Goal: Task Accomplishment & Management: Complete application form

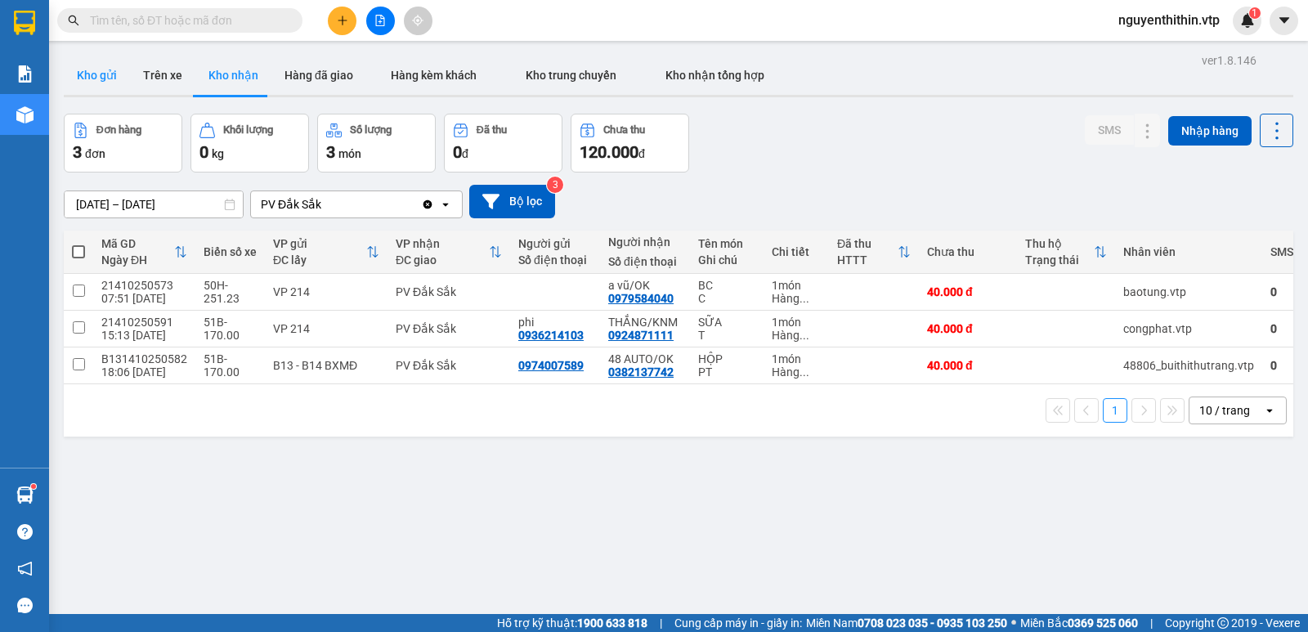
click at [108, 83] on button "Kho gửi" at bounding box center [97, 75] width 66 height 39
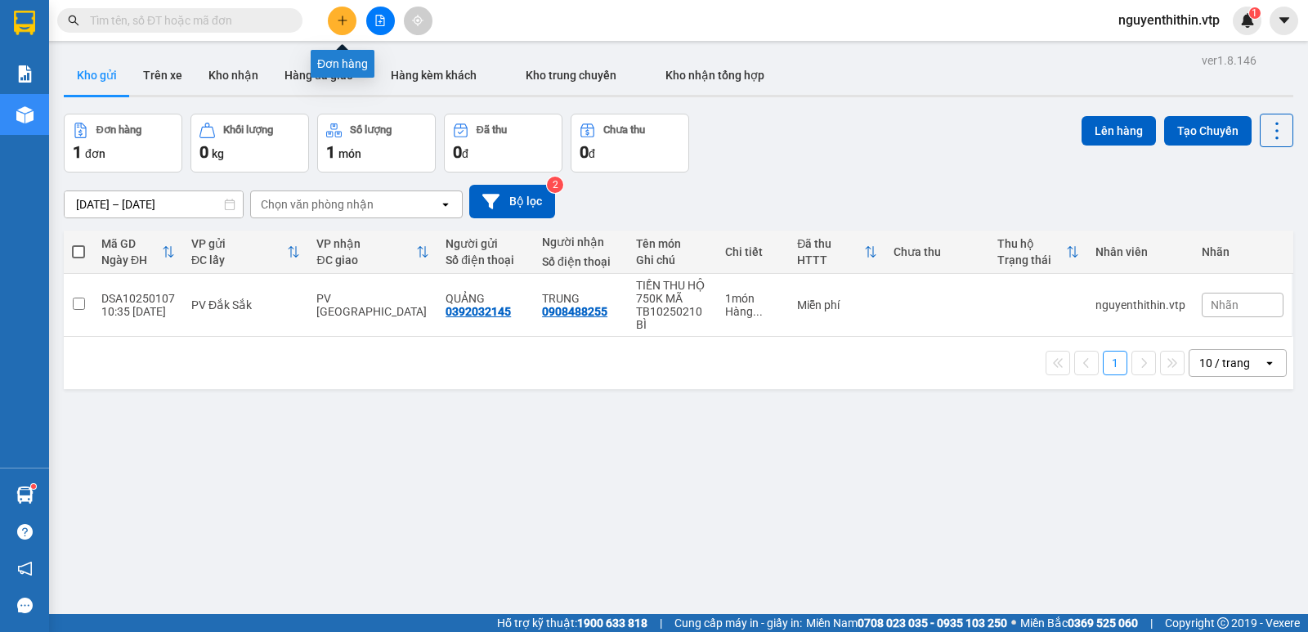
click at [342, 22] on icon "plus" at bounding box center [342, 20] width 11 height 11
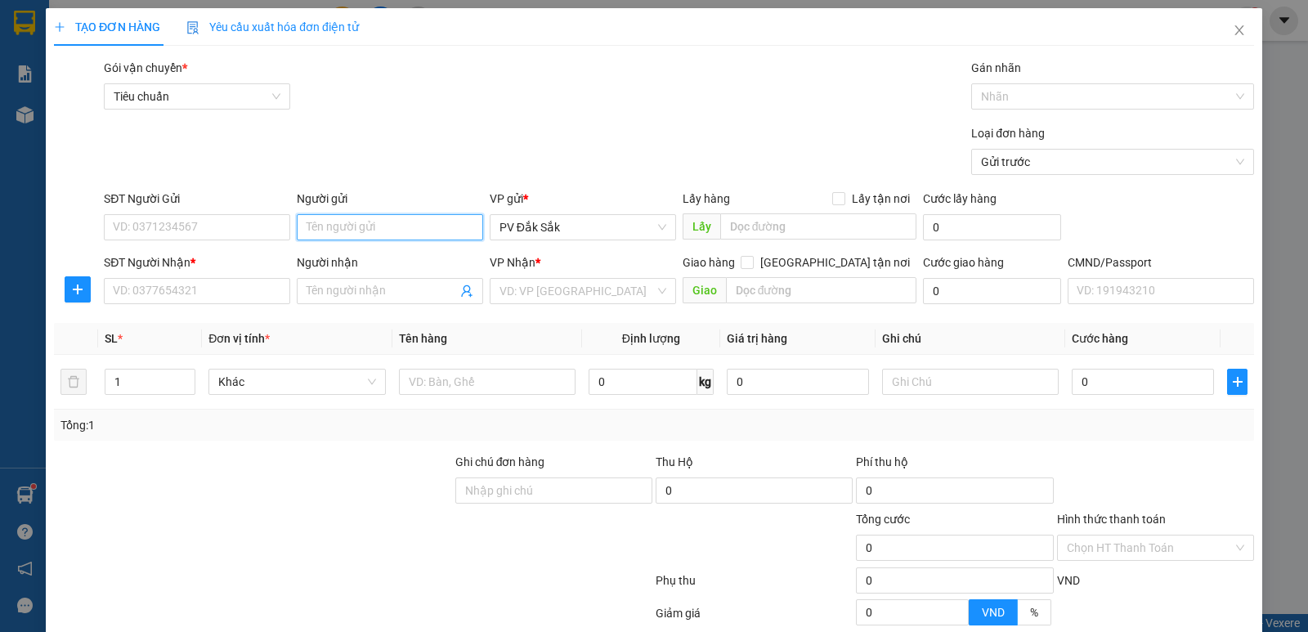
click at [336, 231] on input "Người gửi" at bounding box center [390, 227] width 186 height 26
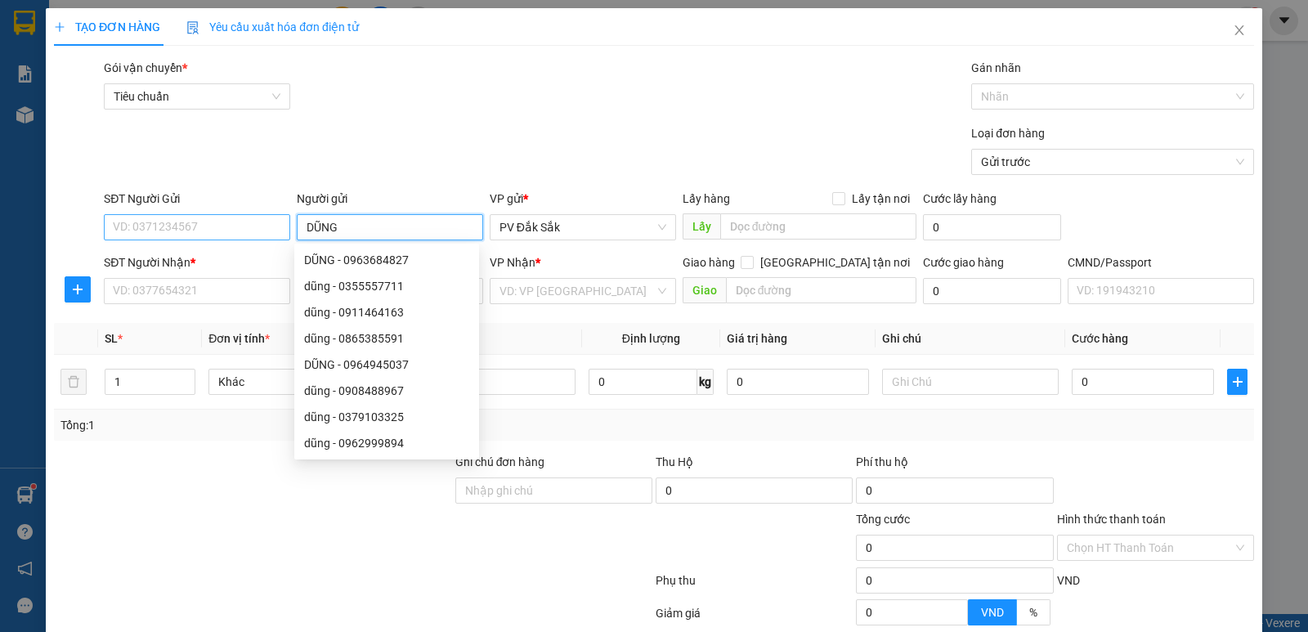
type input "DŨNG"
click at [175, 237] on input "SĐT Người Gửi" at bounding box center [197, 227] width 186 height 26
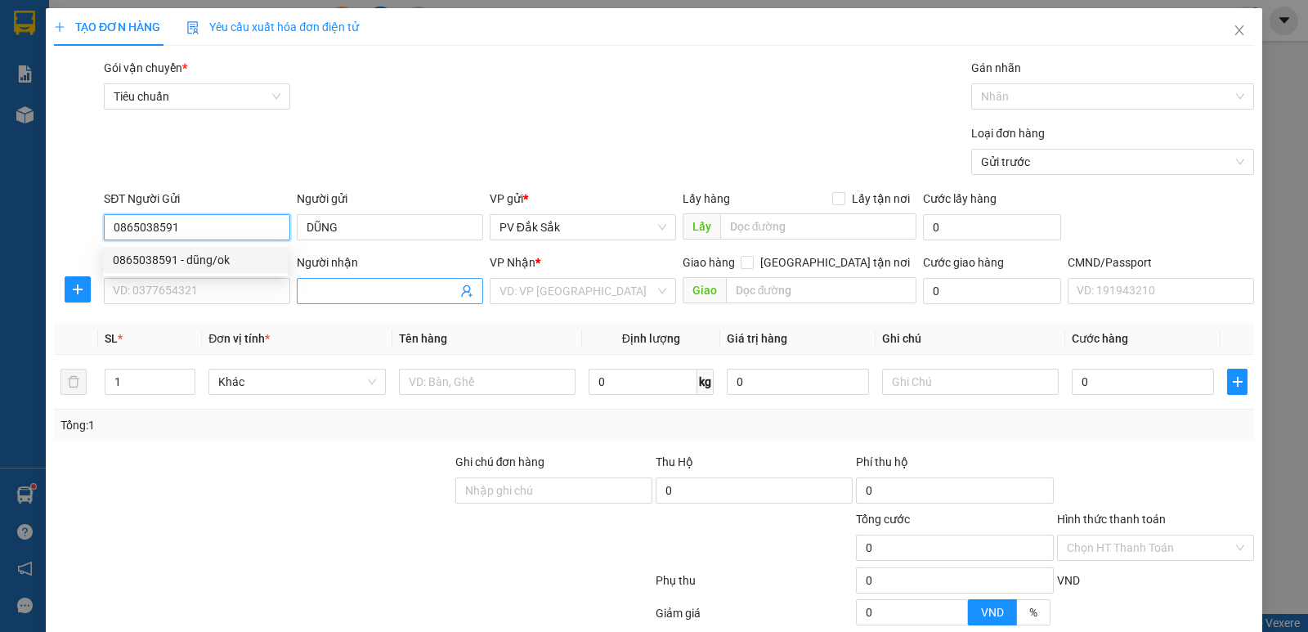
type input "0865038591"
click at [319, 294] on input "Người nhận" at bounding box center [382, 291] width 150 height 18
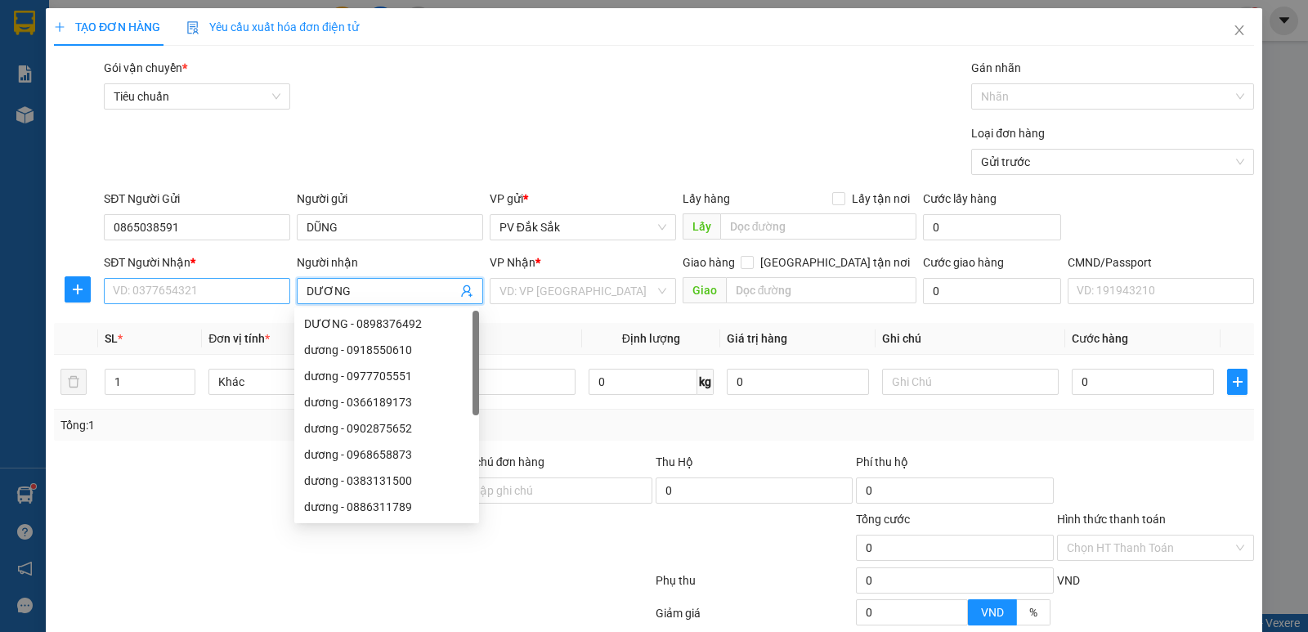
type input "DƯƠNG"
click at [156, 298] on input "SĐT Người Nhận *" at bounding box center [197, 291] width 186 height 26
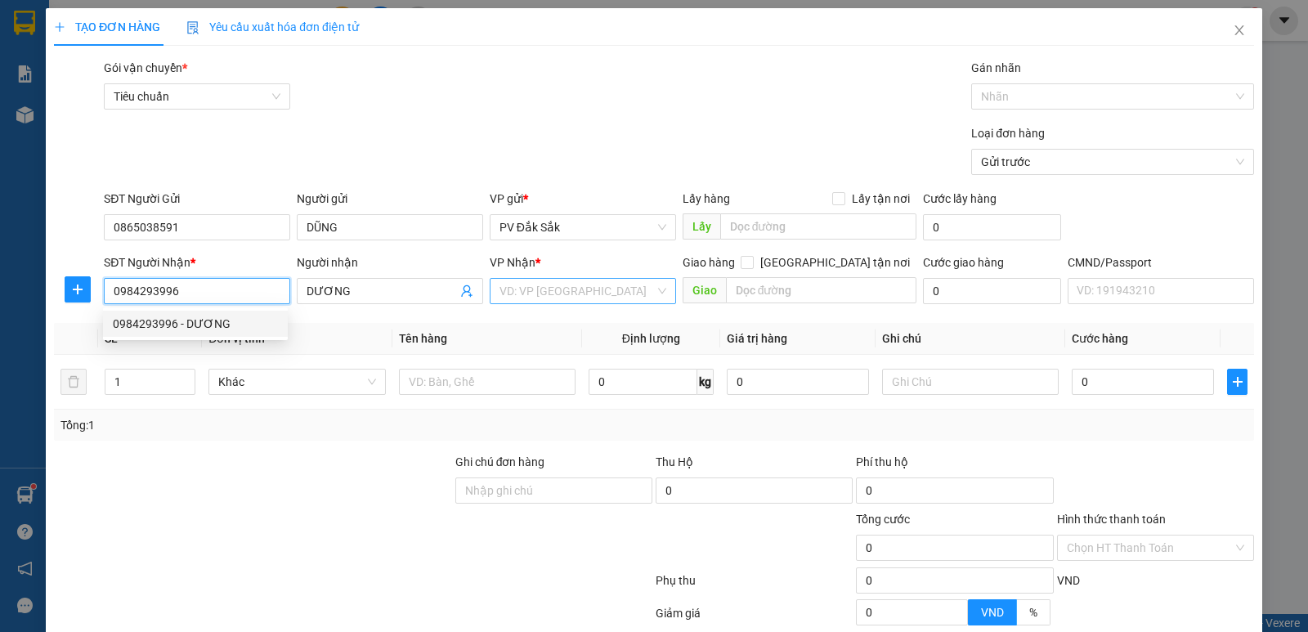
type input "0984293996"
click at [542, 295] on input "search" at bounding box center [577, 291] width 155 height 25
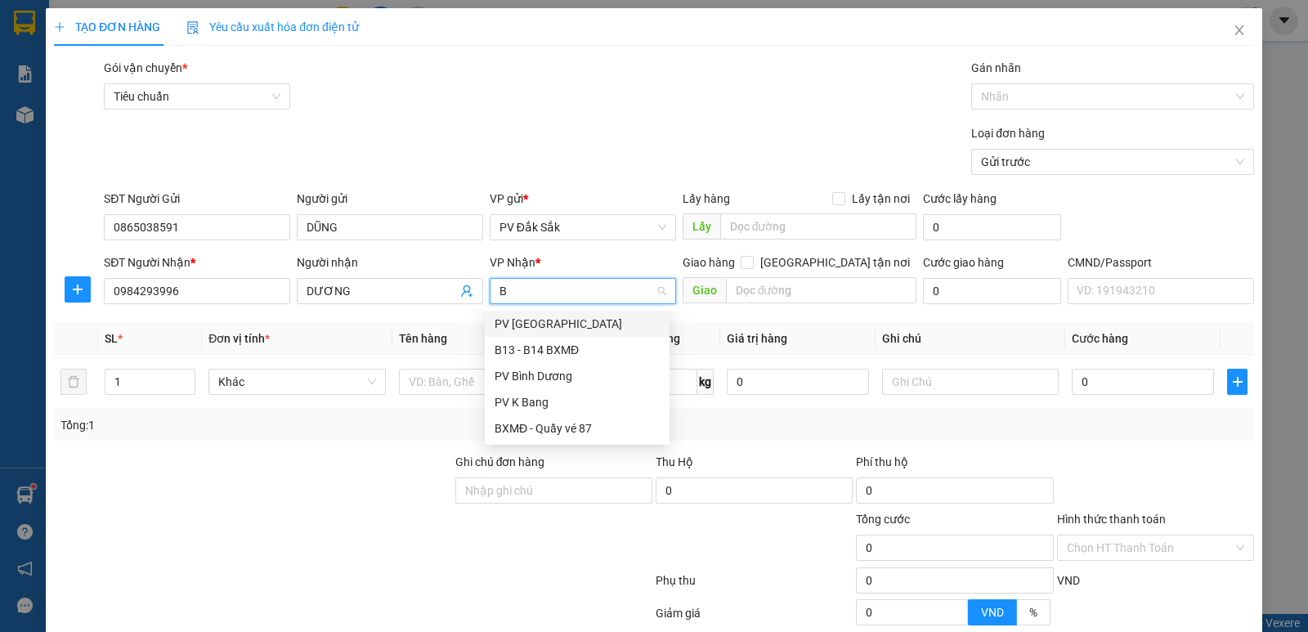
type input "BD"
click at [545, 324] on div "PV Bình Dương" at bounding box center [577, 324] width 165 height 18
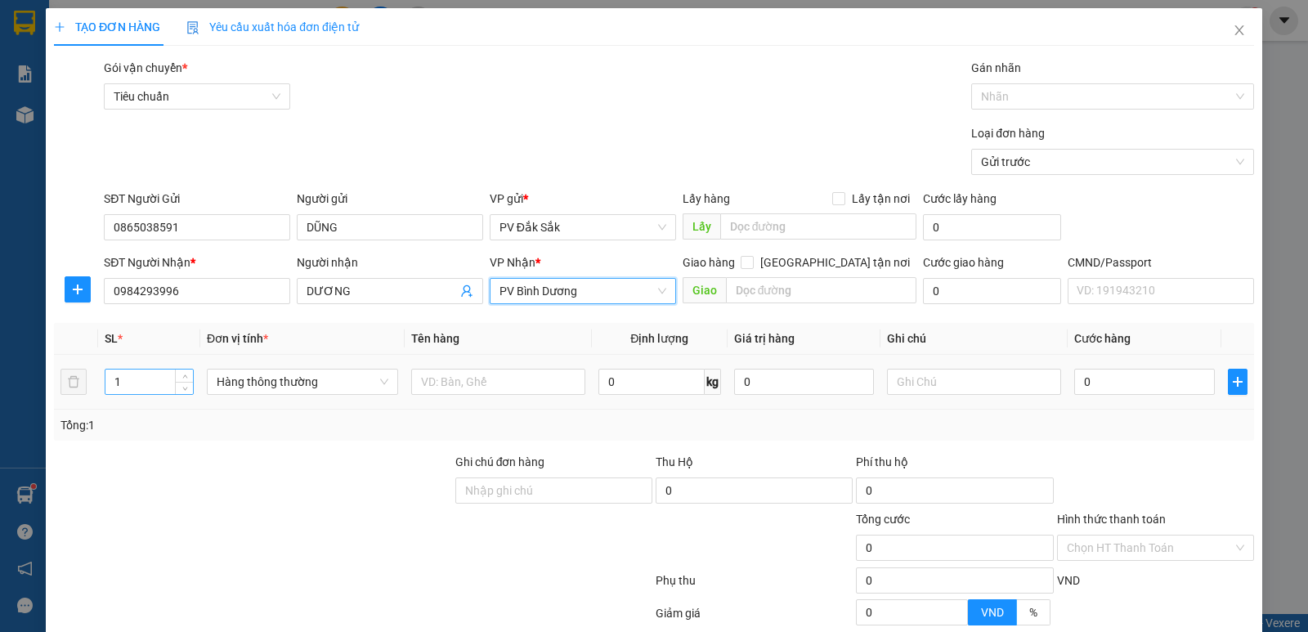
click at [138, 389] on input "1" at bounding box center [148, 382] width 87 height 25
type input "3"
click at [446, 383] on input "text" at bounding box center [498, 382] width 174 height 26
type input "BÔ XE"
click at [896, 382] on input "text" at bounding box center [974, 382] width 174 height 26
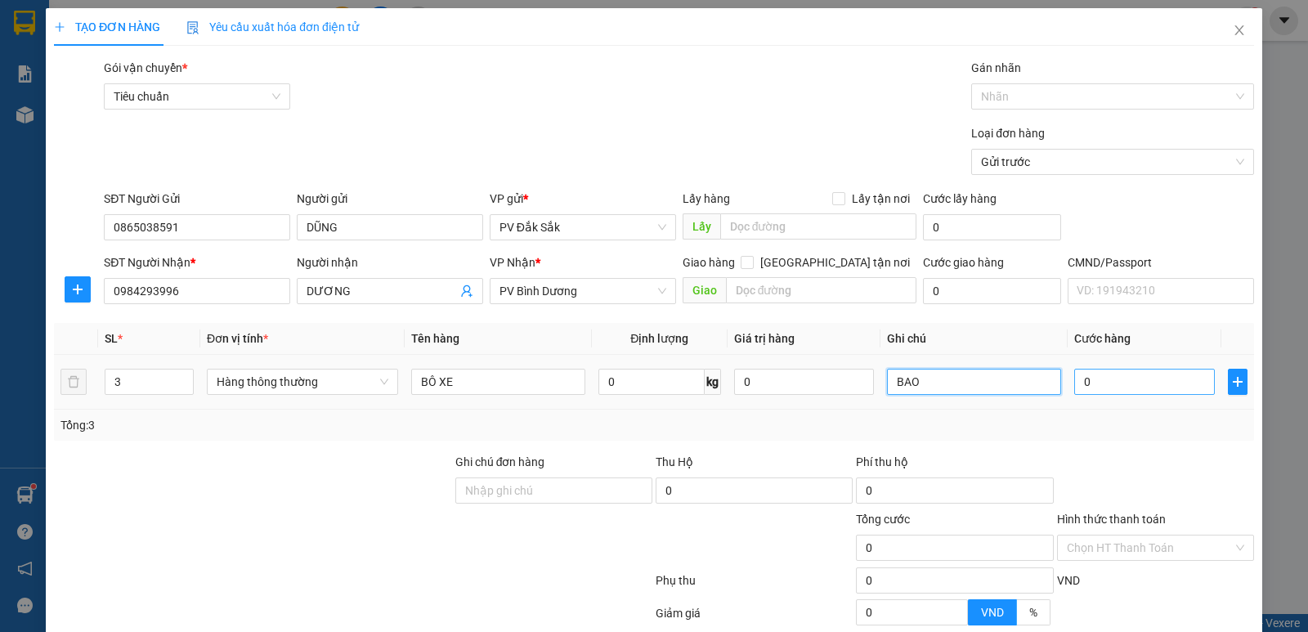
type input "BAO"
click at [1090, 386] on input "0" at bounding box center [1144, 382] width 140 height 26
type input "2"
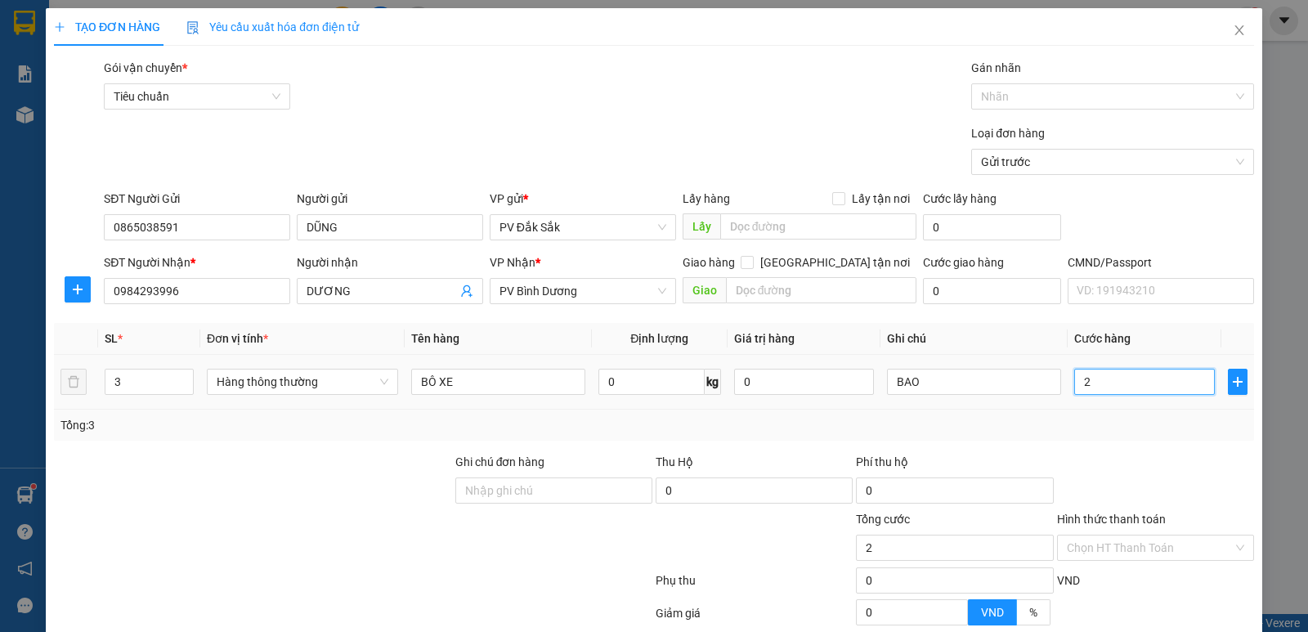
type input "25"
type input "250"
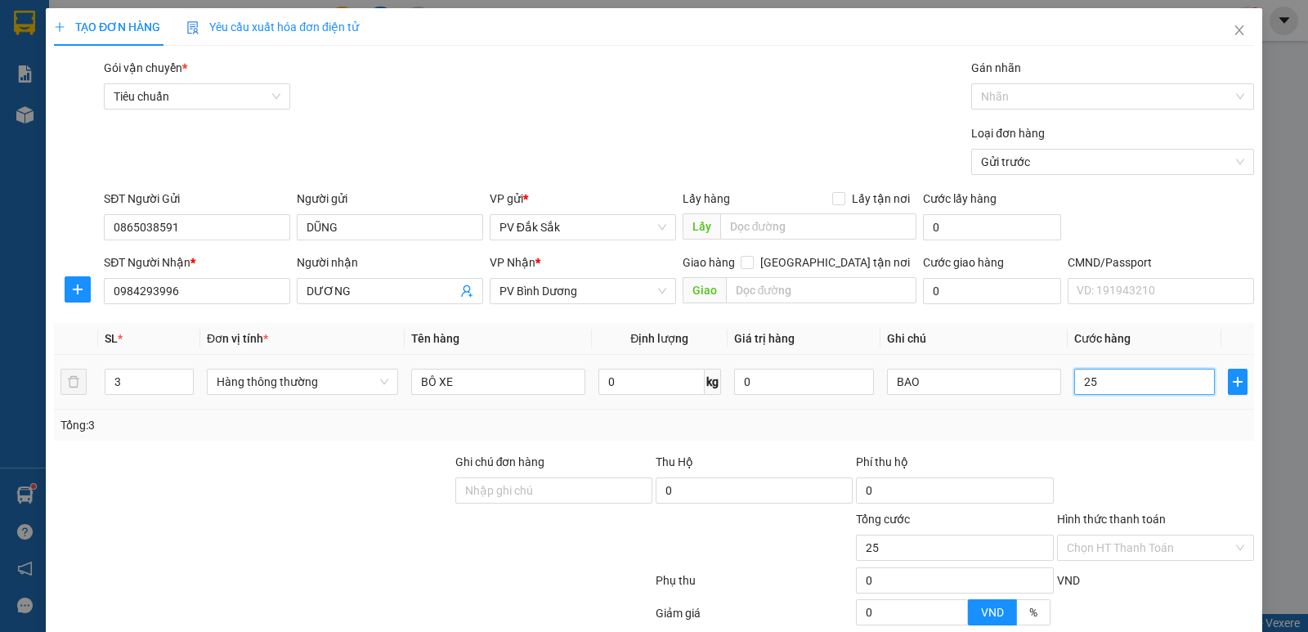
type input "250"
type input "2.500"
type input "25.000"
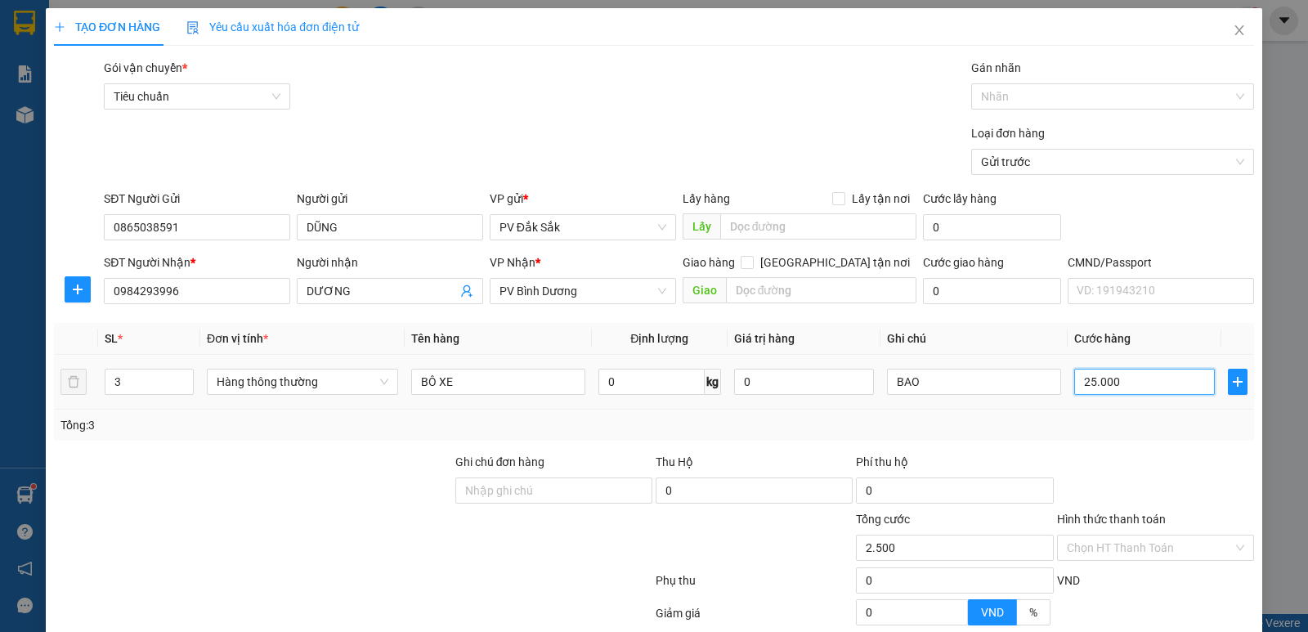
type input "25.000"
type input "250.000"
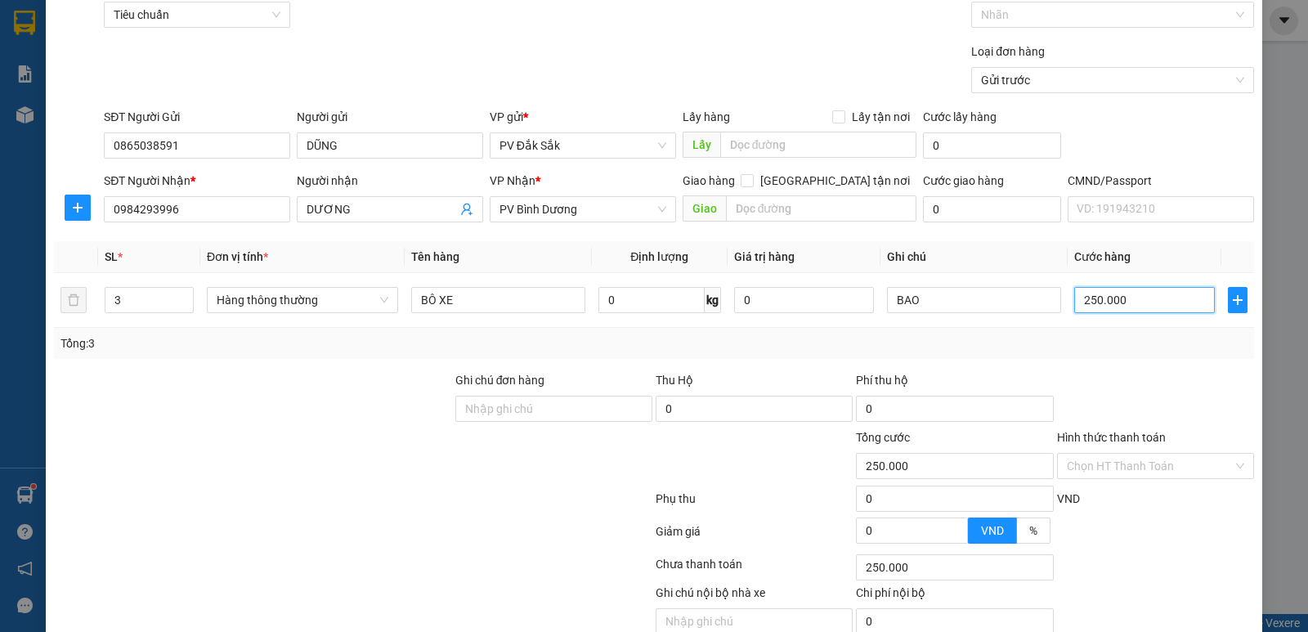
scroll to position [155, 0]
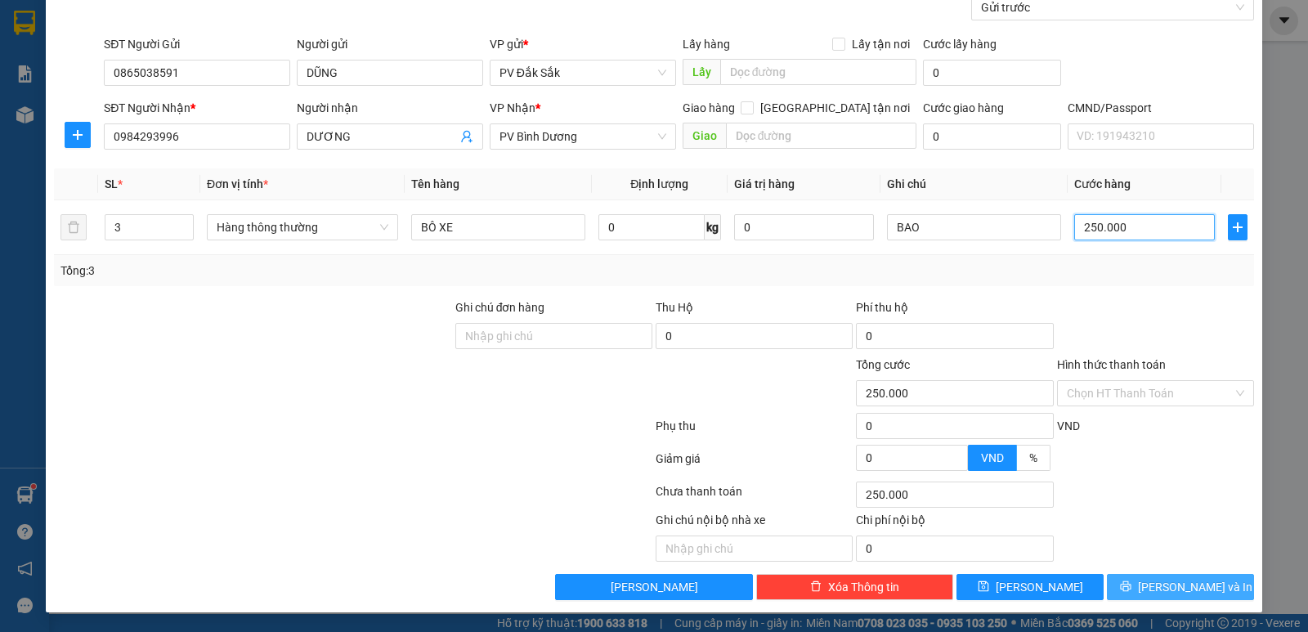
type input "250.000"
click at [1190, 591] on span "[PERSON_NAME] và In" at bounding box center [1195, 587] width 114 height 18
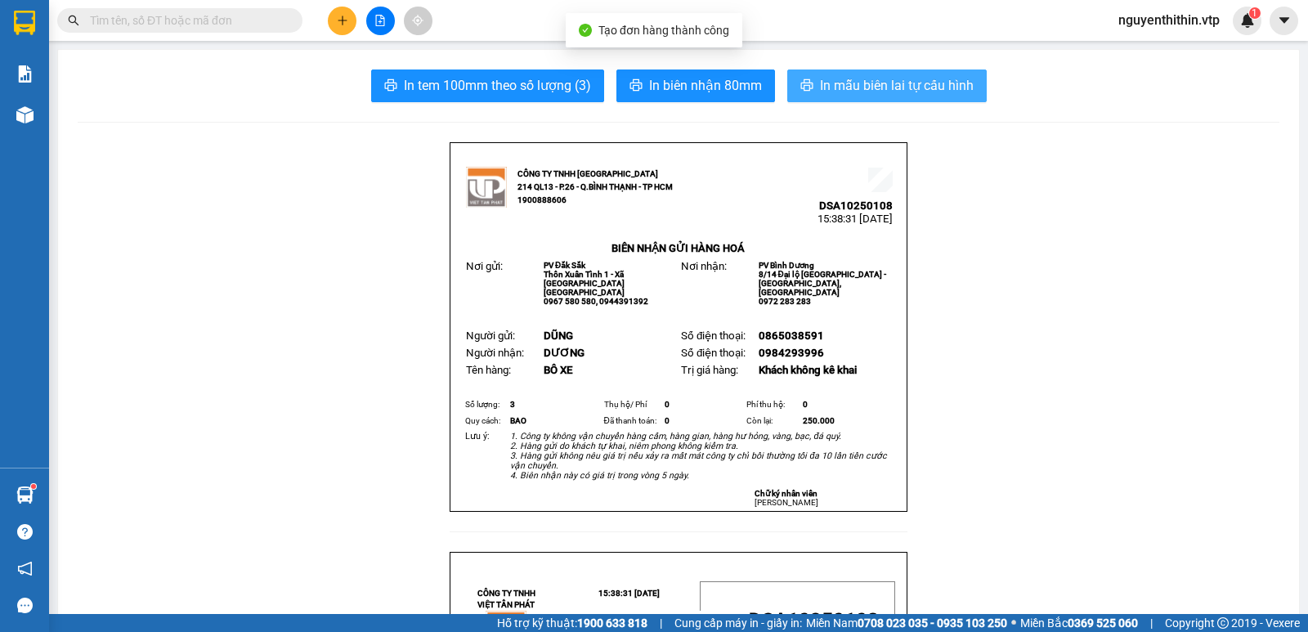
click at [864, 84] on span "In mẫu biên lai tự cấu hình" at bounding box center [897, 85] width 154 height 20
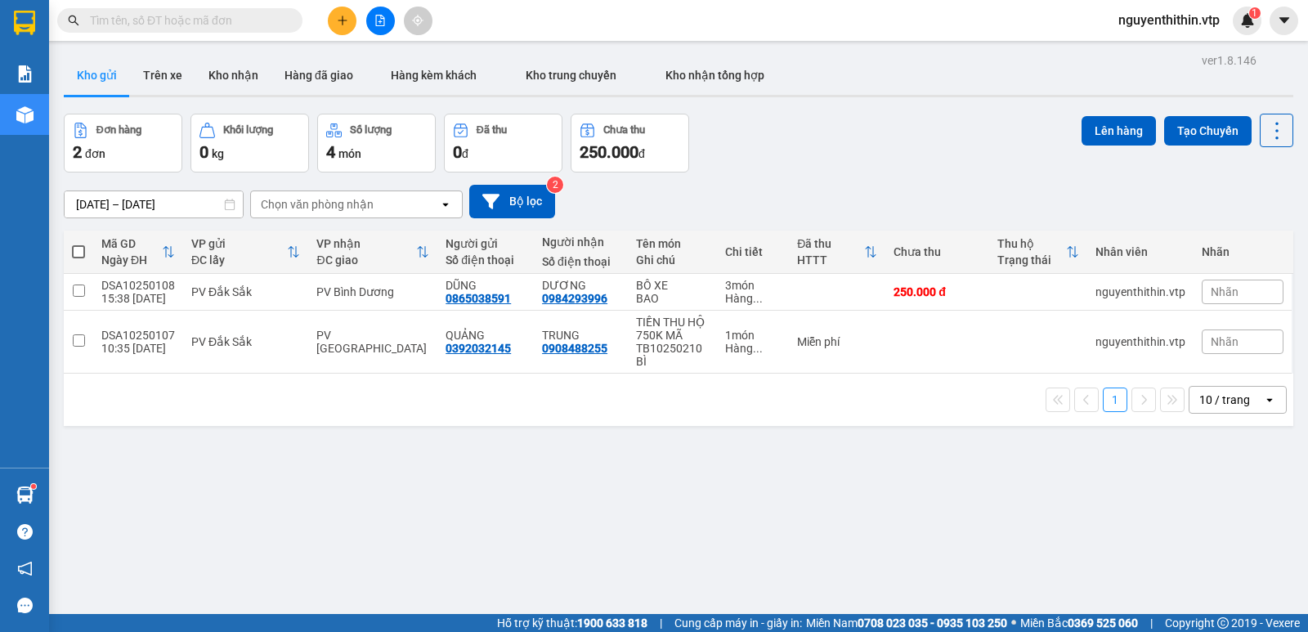
click at [106, 27] on input "text" at bounding box center [186, 20] width 193 height 18
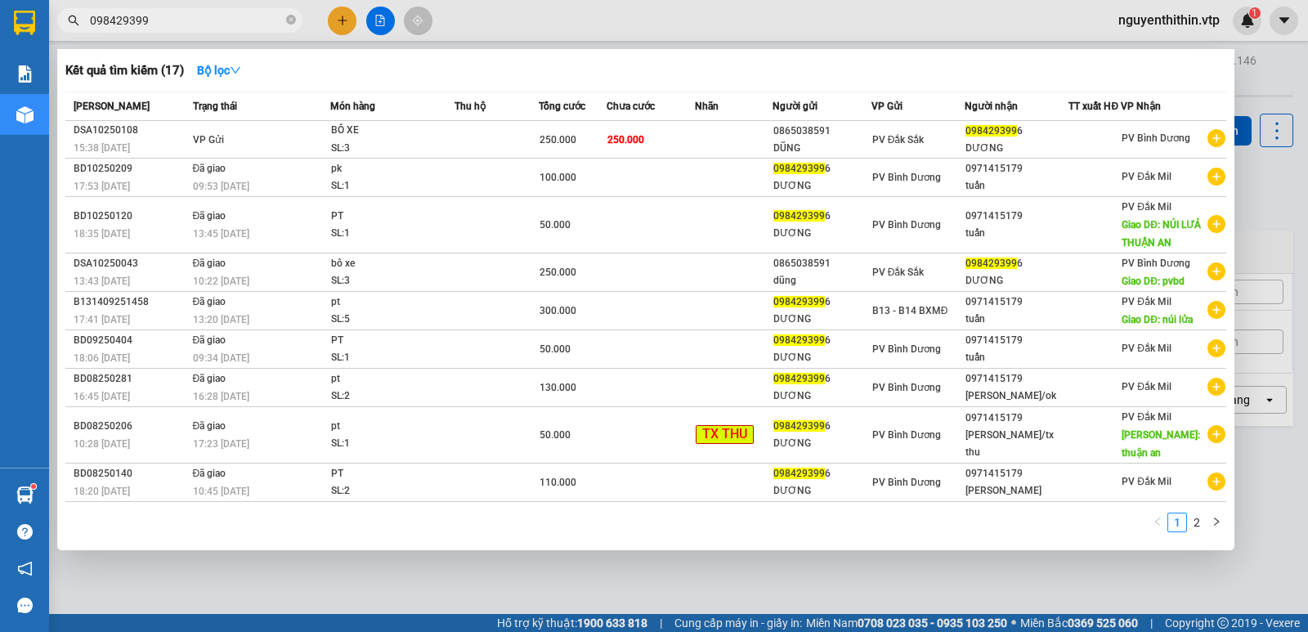
type input "0984293996"
click at [293, 19] on icon "close-circle" at bounding box center [291, 20] width 10 height 10
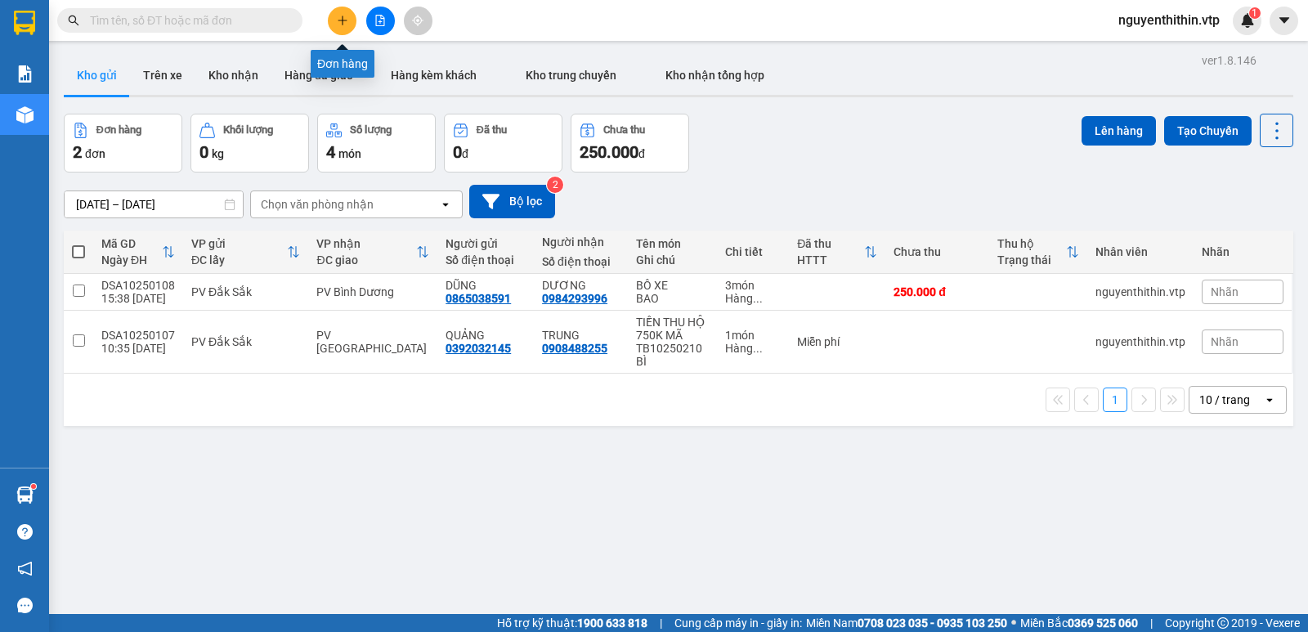
click at [346, 23] on icon "plus" at bounding box center [342, 20] width 11 height 11
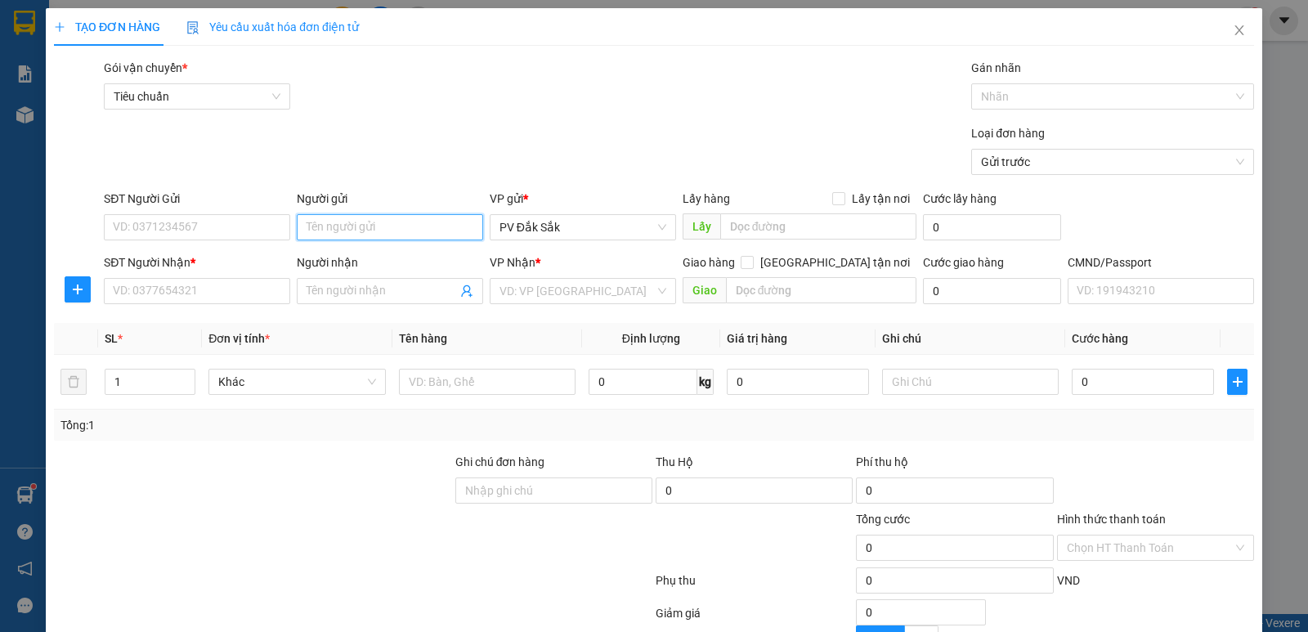
click at [334, 232] on input "Người gửi" at bounding box center [390, 227] width 186 height 26
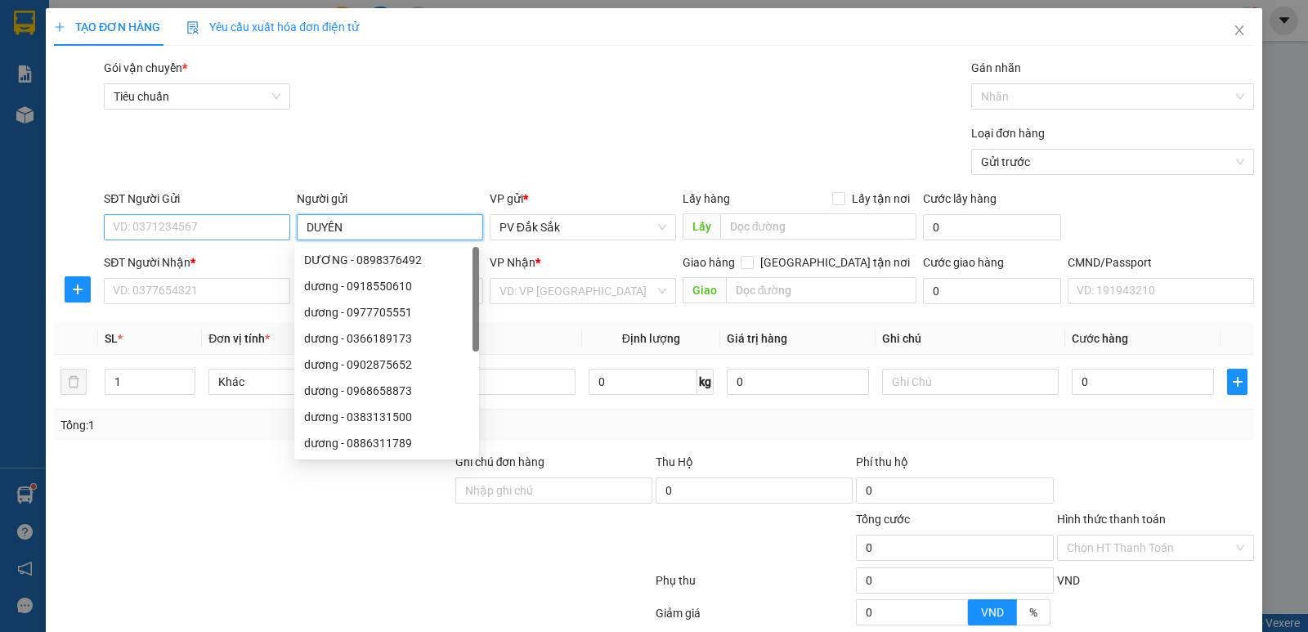
type input "DUYÊN"
click at [173, 233] on input "SĐT Người Gửi" at bounding box center [197, 227] width 186 height 26
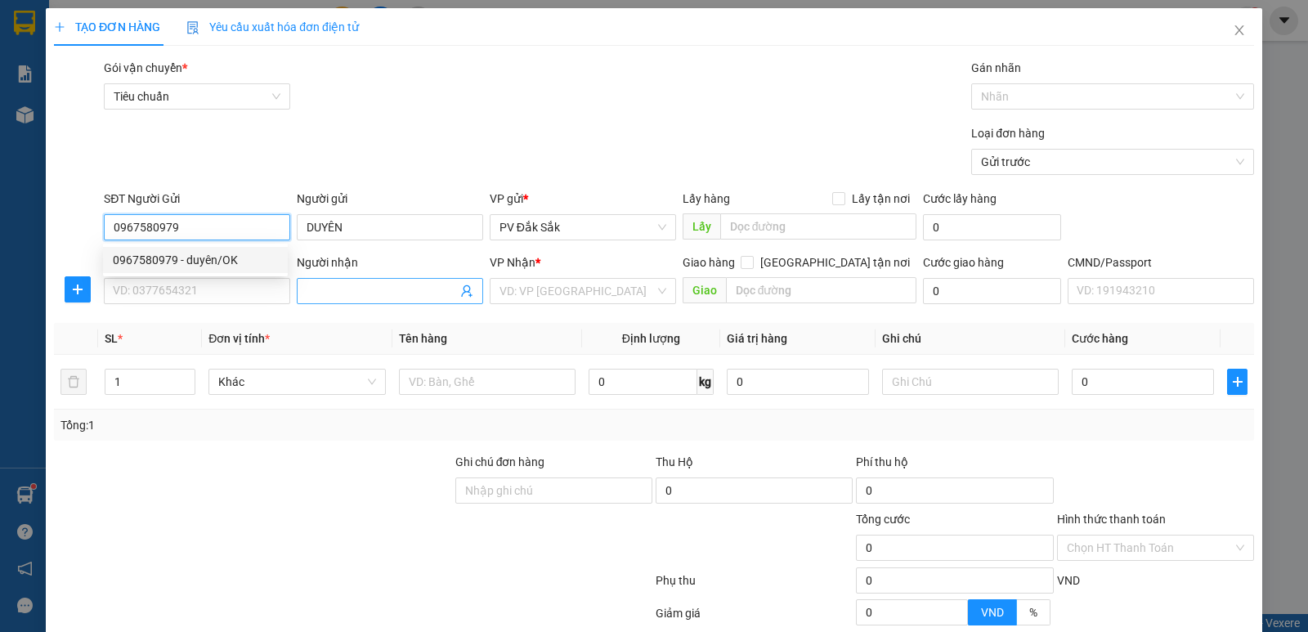
type input "0967580979"
click at [336, 299] on input "Người nhận" at bounding box center [382, 291] width 150 height 18
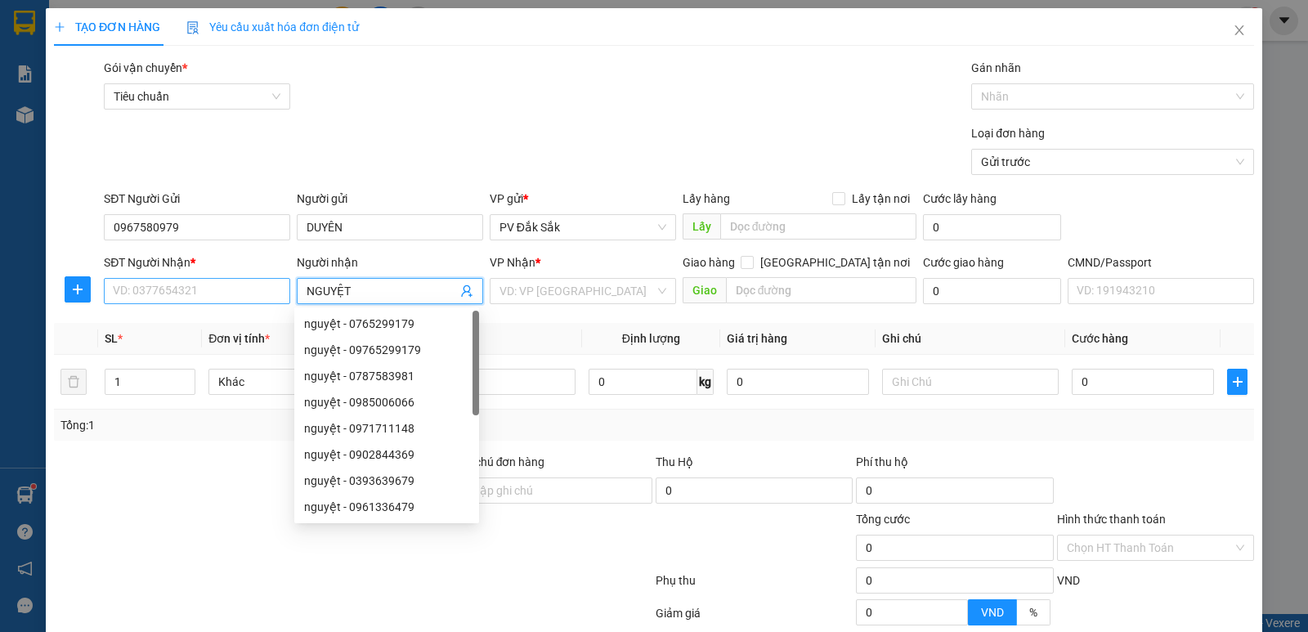
type input "NGUYỆT"
click at [177, 298] on input "SĐT Người Nhận *" at bounding box center [197, 291] width 186 height 26
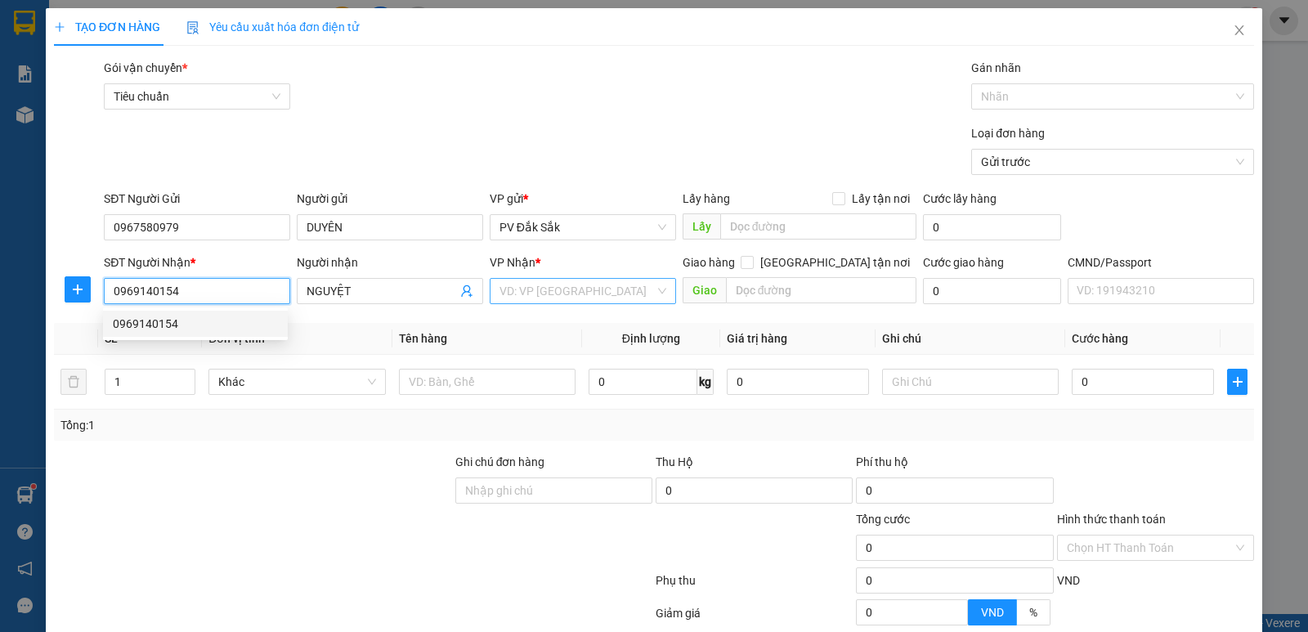
type input "0969140154"
click at [522, 300] on input "search" at bounding box center [577, 291] width 155 height 25
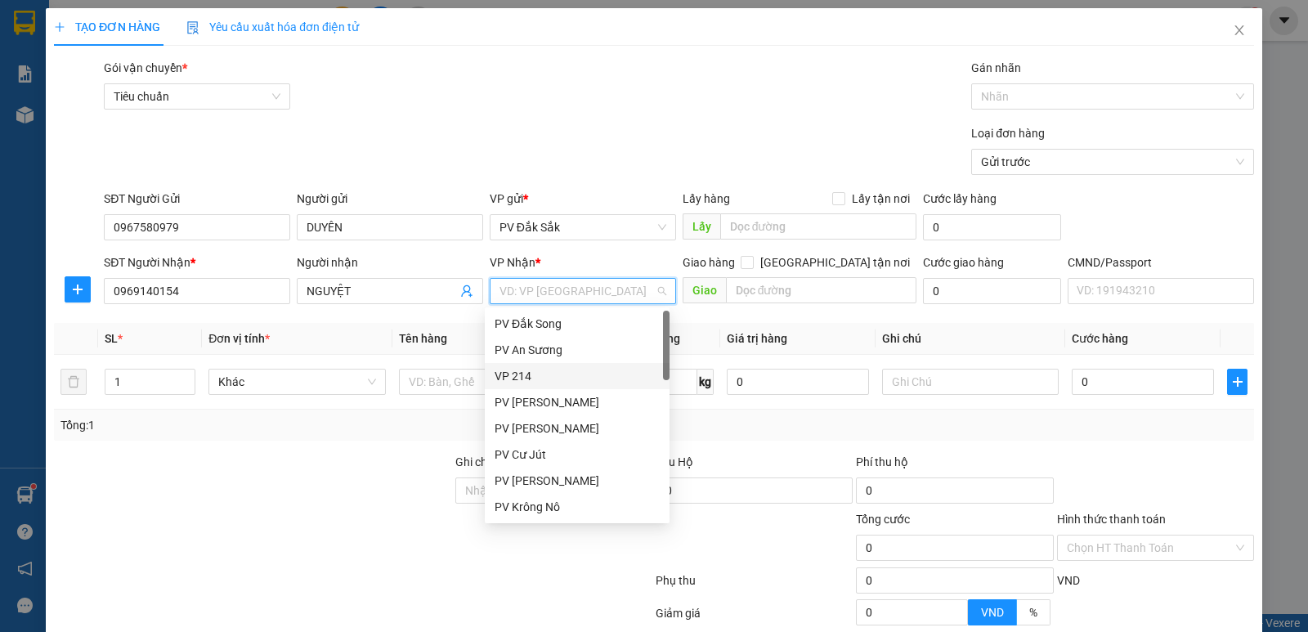
click at [518, 375] on div "VP 214" at bounding box center [577, 376] width 165 height 18
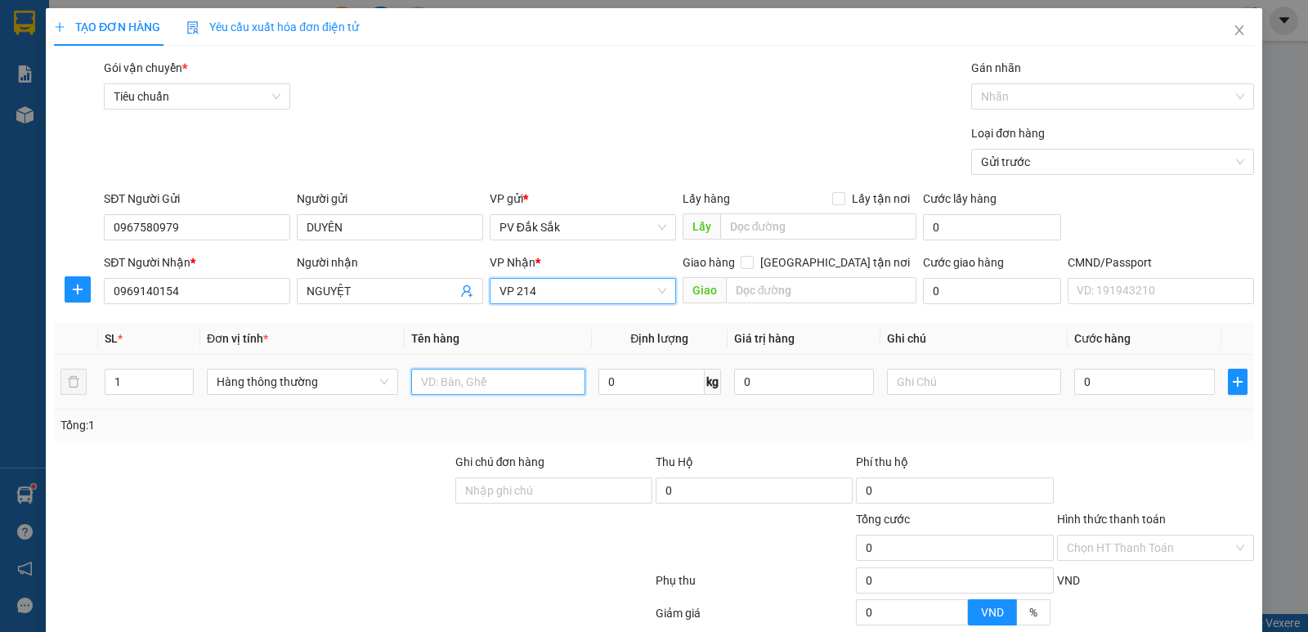
click at [426, 382] on input "text" at bounding box center [498, 382] width 174 height 26
click at [424, 383] on input "QAO" at bounding box center [498, 382] width 174 height 26
click at [453, 380] on input "Q AO" at bounding box center [498, 382] width 174 height 26
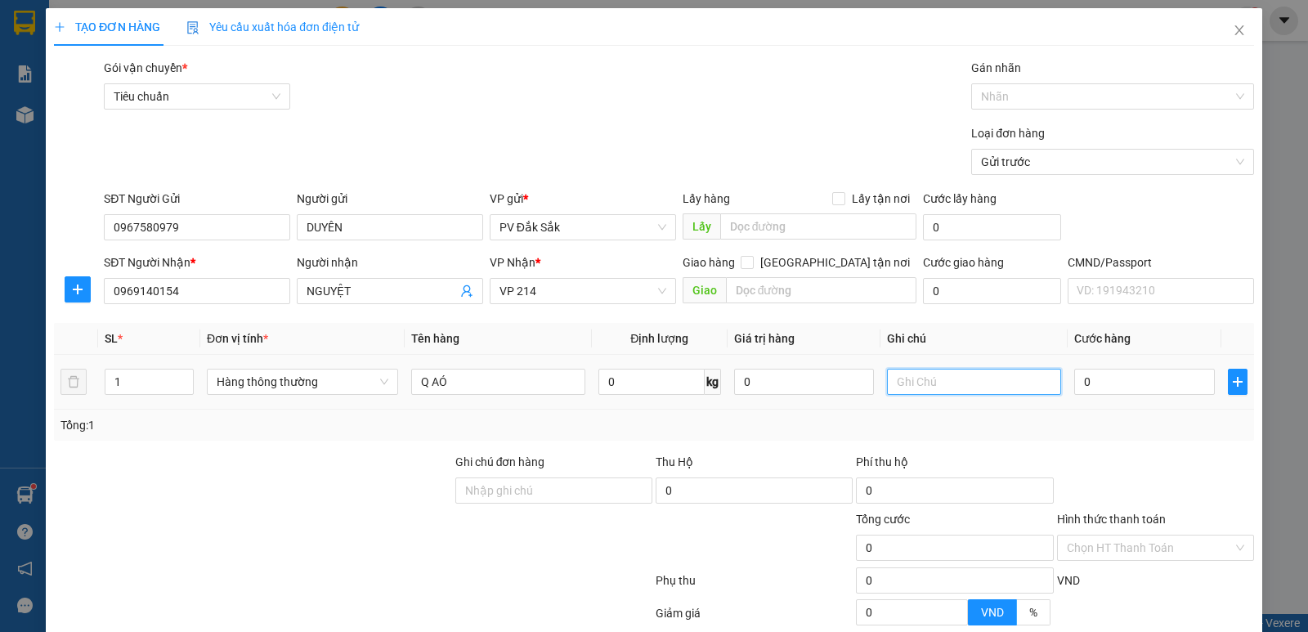
click at [912, 384] on input "text" at bounding box center [974, 382] width 174 height 26
click at [455, 385] on input "Q AÓ" at bounding box center [498, 382] width 174 height 26
type input "Q"
type input "A"
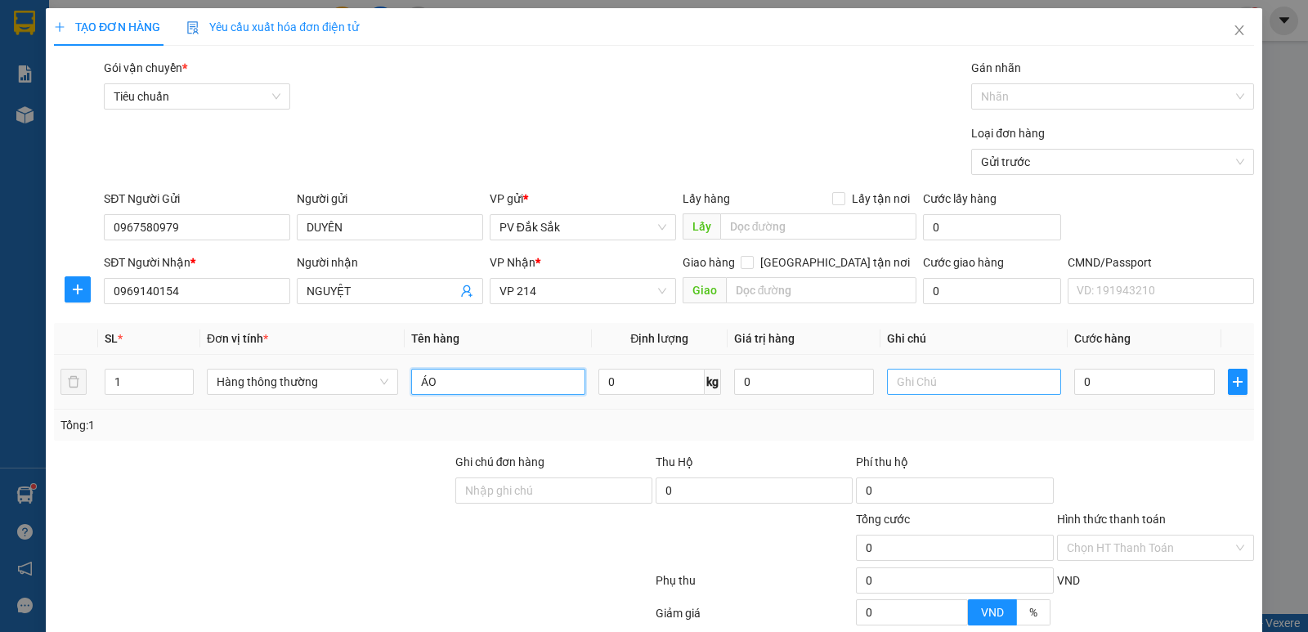
type input "ÁO"
click at [912, 379] on input "text" at bounding box center [974, 382] width 174 height 26
type input "BỊCH"
click at [1083, 380] on input "0" at bounding box center [1144, 382] width 140 height 26
type input "3"
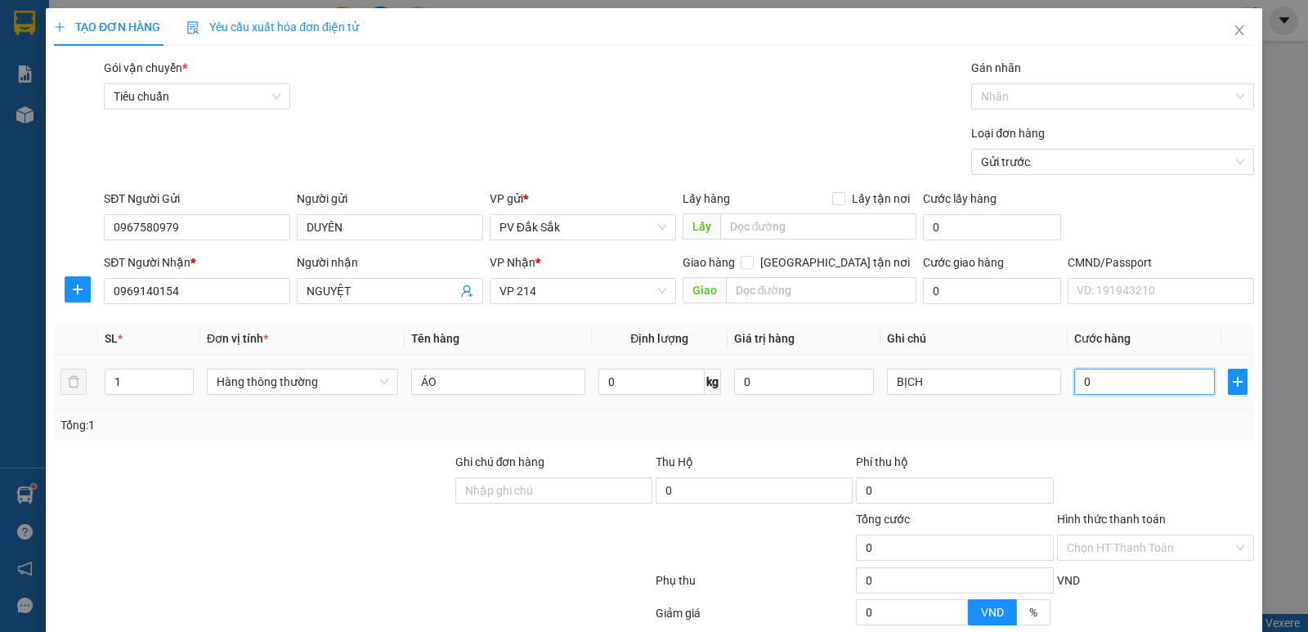
type input "3"
type input "30"
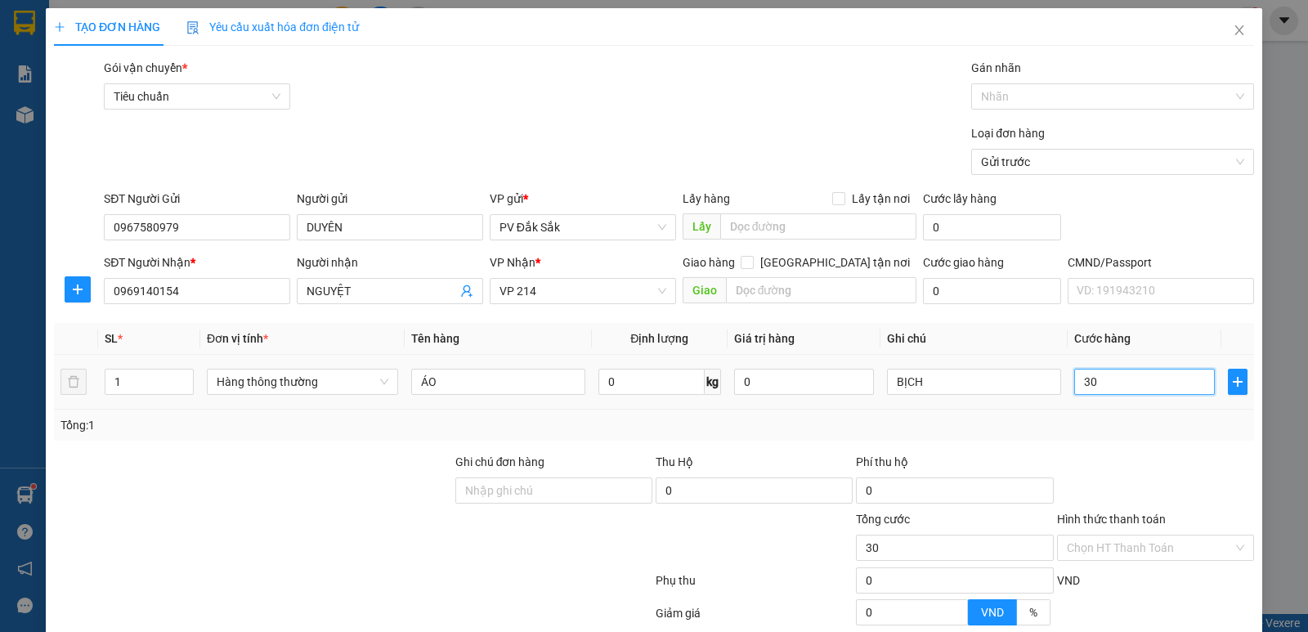
type input "300"
type input "3.000"
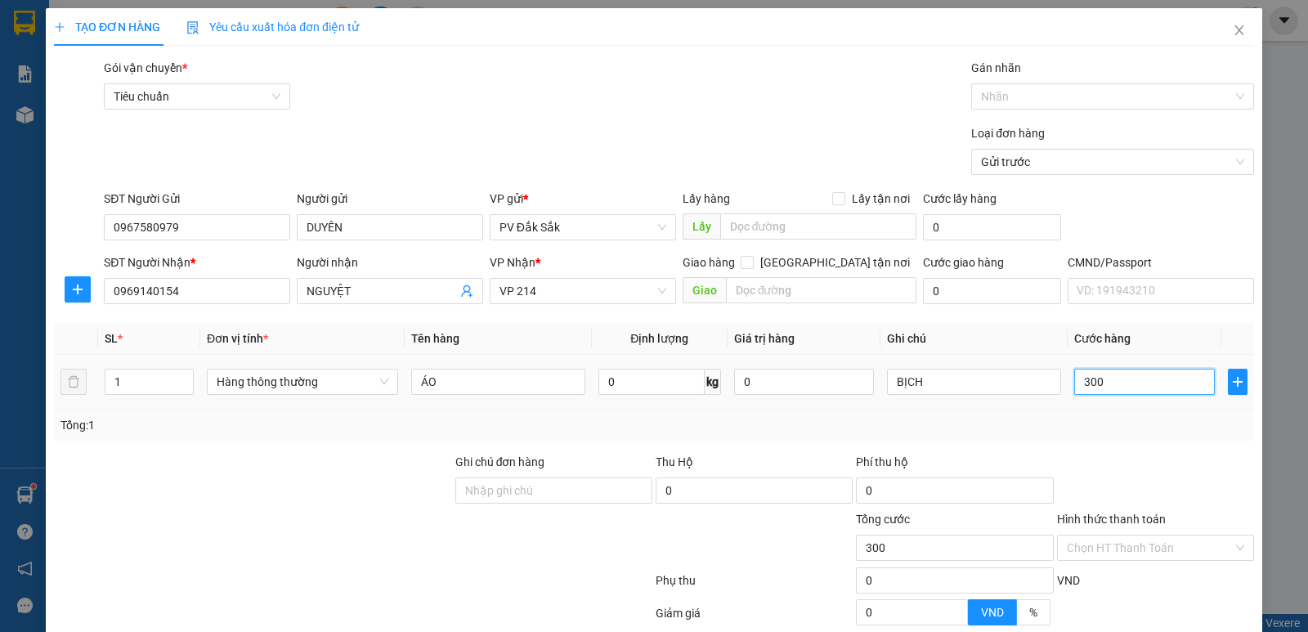
type input "3.000"
type input "30.000"
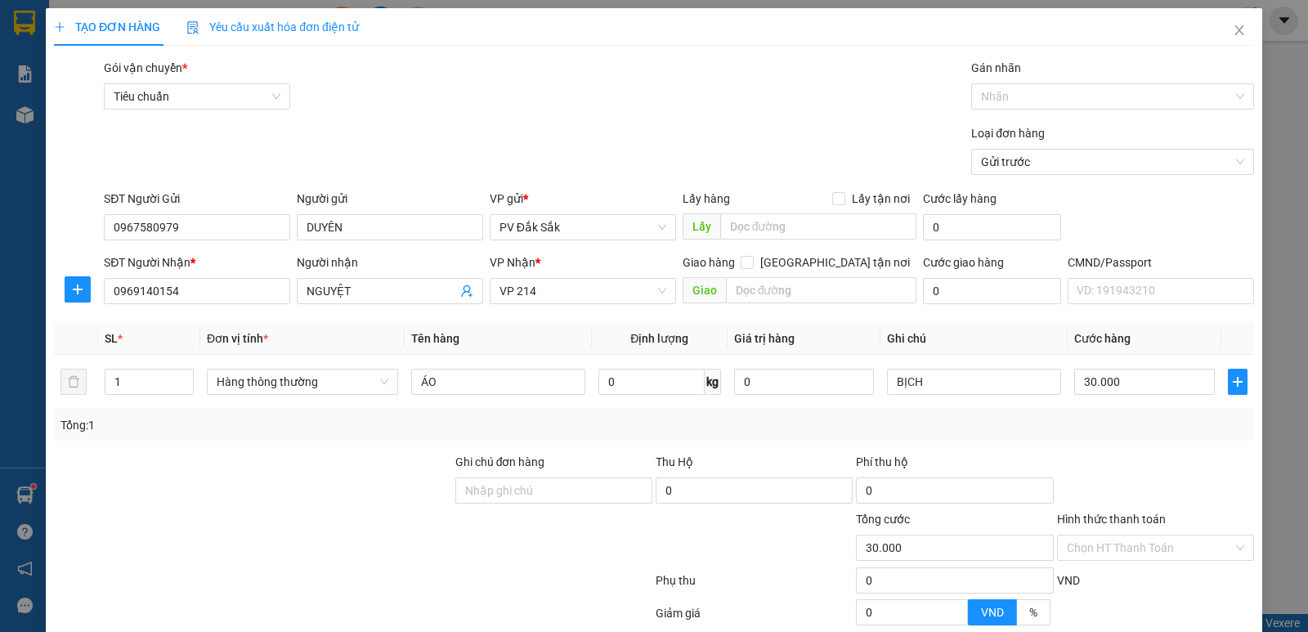
click at [1099, 518] on label "Hình thức thanh toán" at bounding box center [1111, 519] width 109 height 13
click at [1099, 536] on input "Hình thức thanh toán" at bounding box center [1150, 548] width 166 height 25
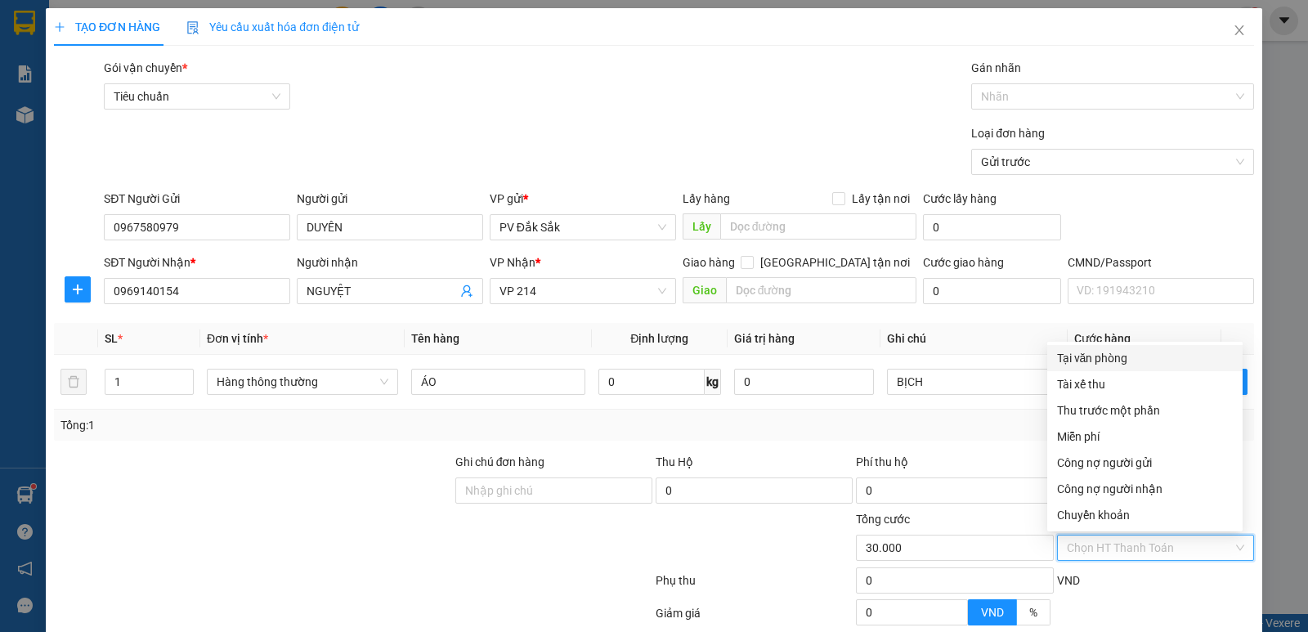
click at [1105, 362] on div "Tại văn phòng" at bounding box center [1145, 358] width 176 height 18
type input "0"
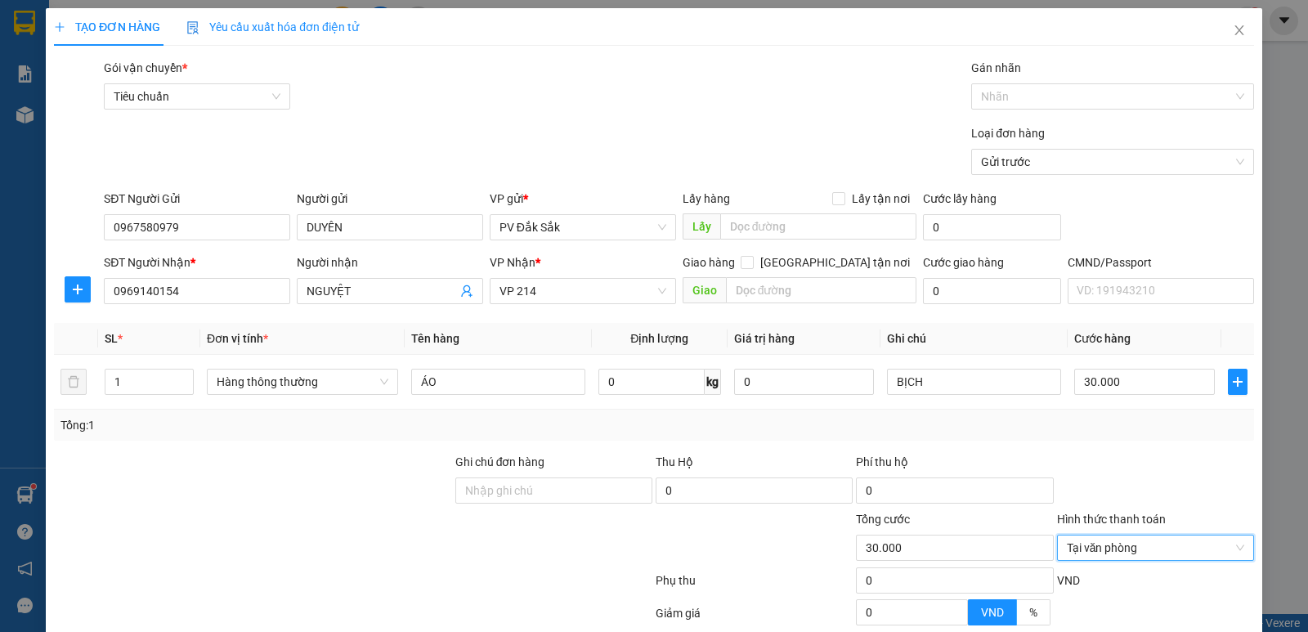
scroll to position [155, 0]
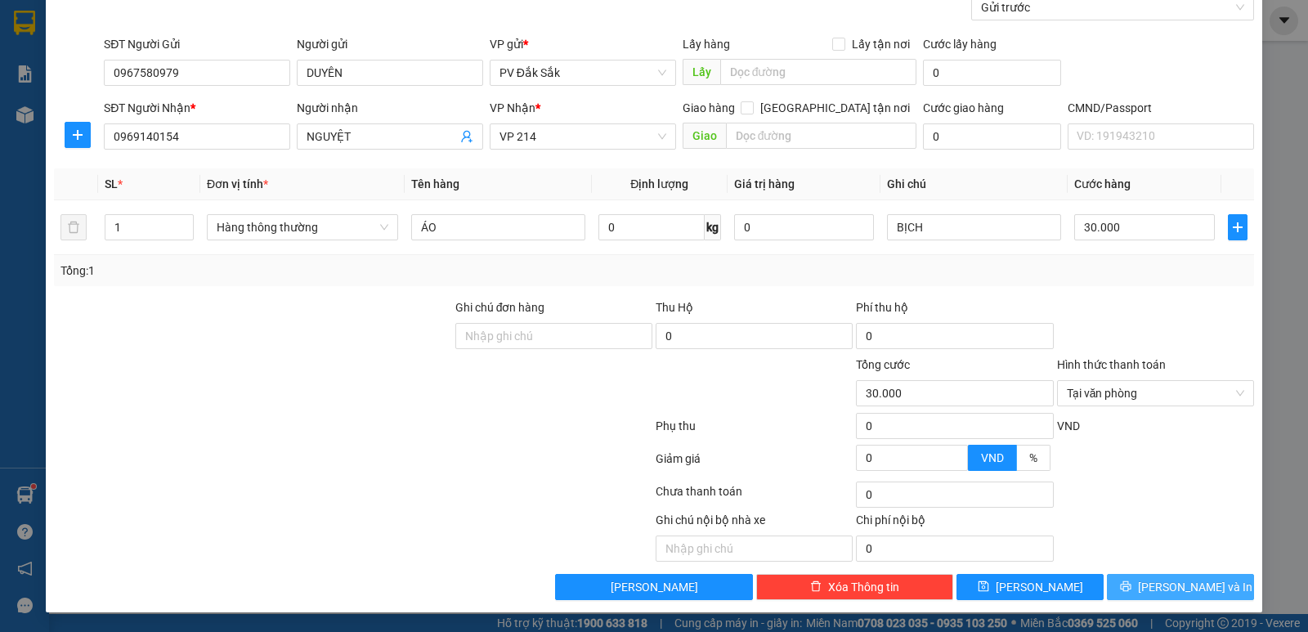
click at [1168, 586] on span "[PERSON_NAME] và In" at bounding box center [1195, 587] width 114 height 18
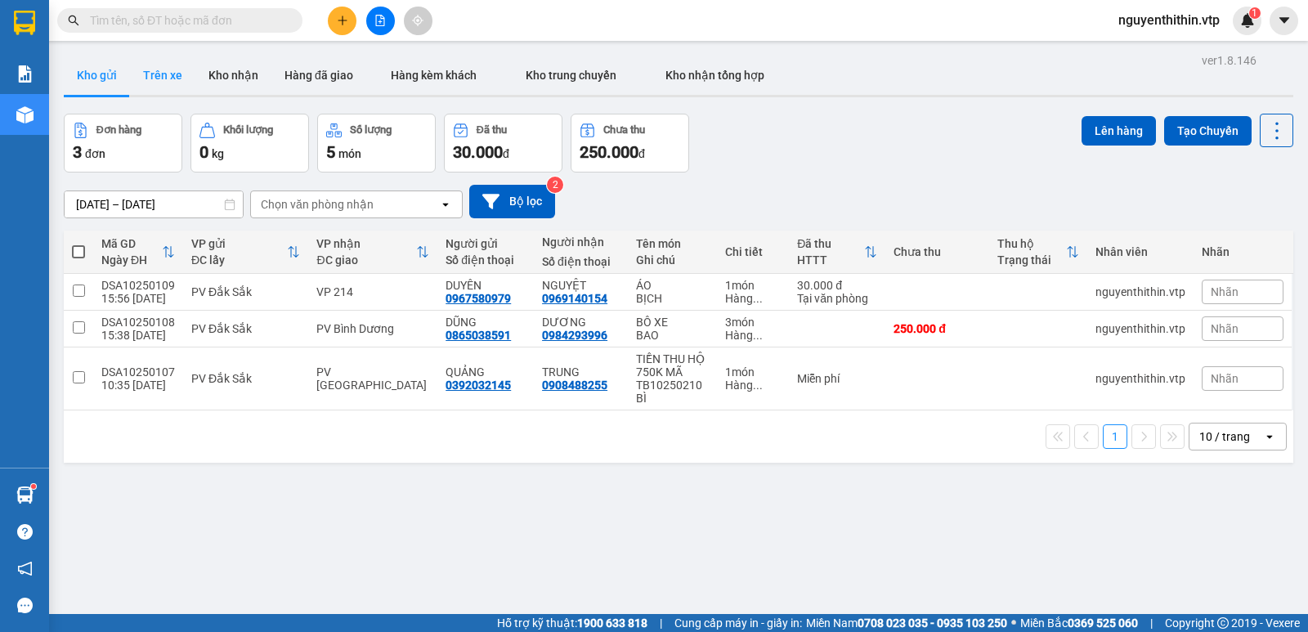
click at [169, 78] on button "Trên xe" at bounding box center [162, 75] width 65 height 39
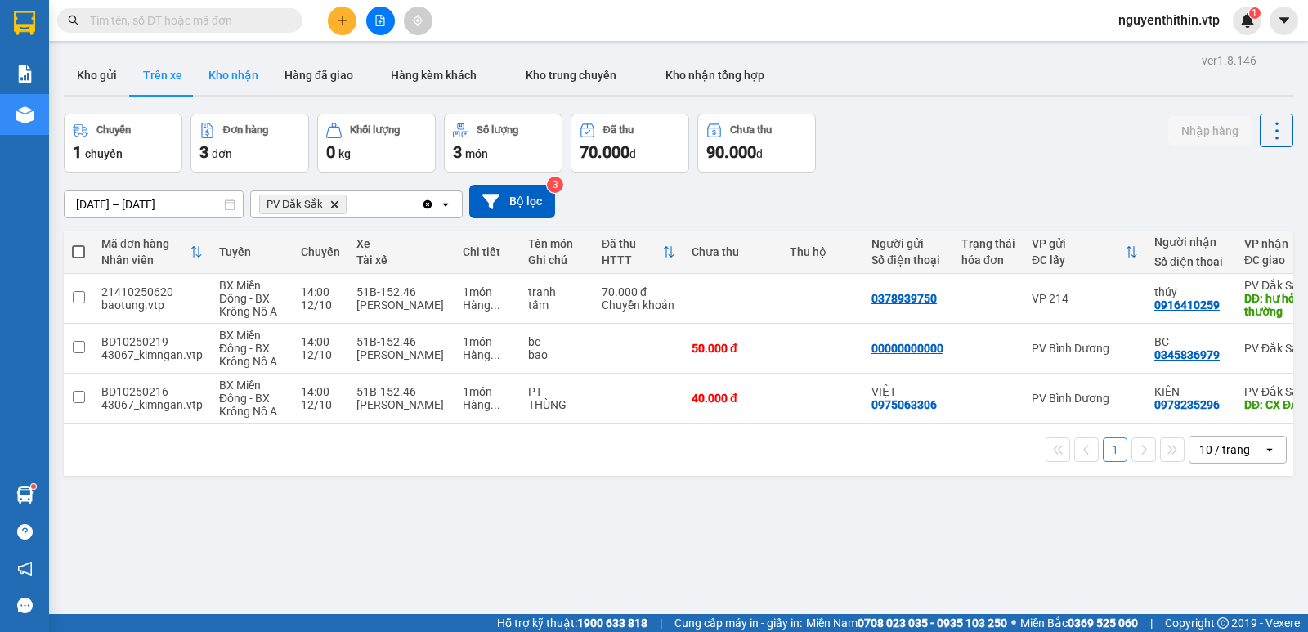
click at [246, 79] on button "Kho nhận" at bounding box center [233, 75] width 76 height 39
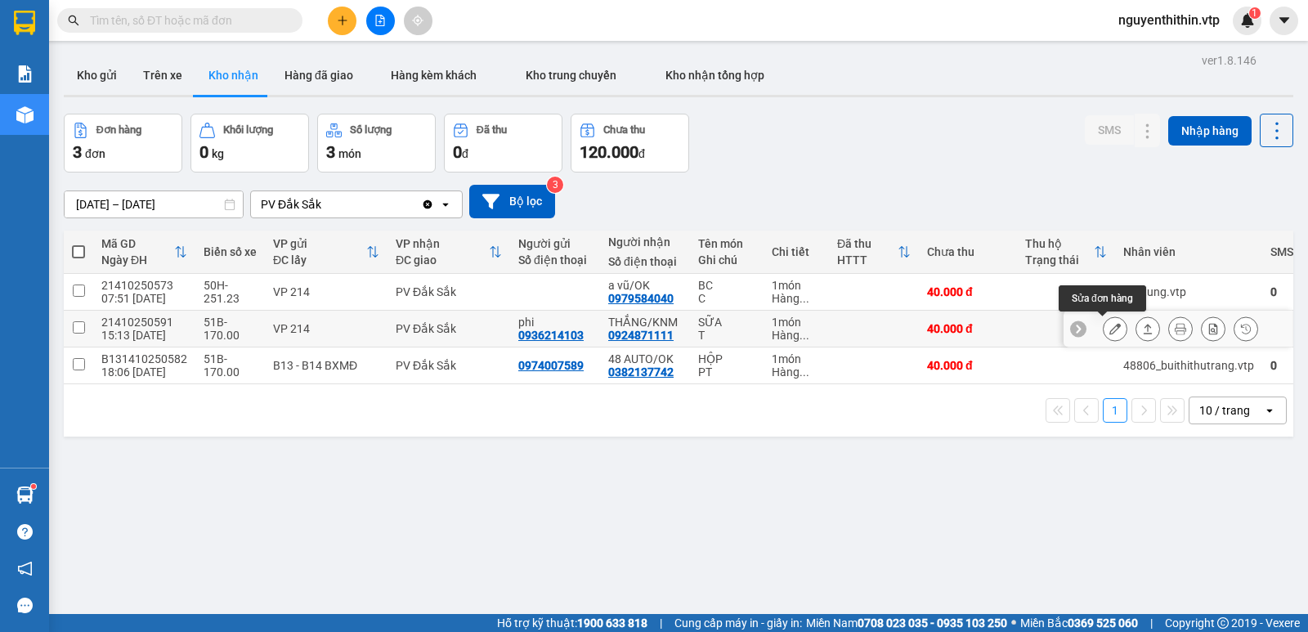
click at [1110, 325] on icon at bounding box center [1115, 328] width 11 height 11
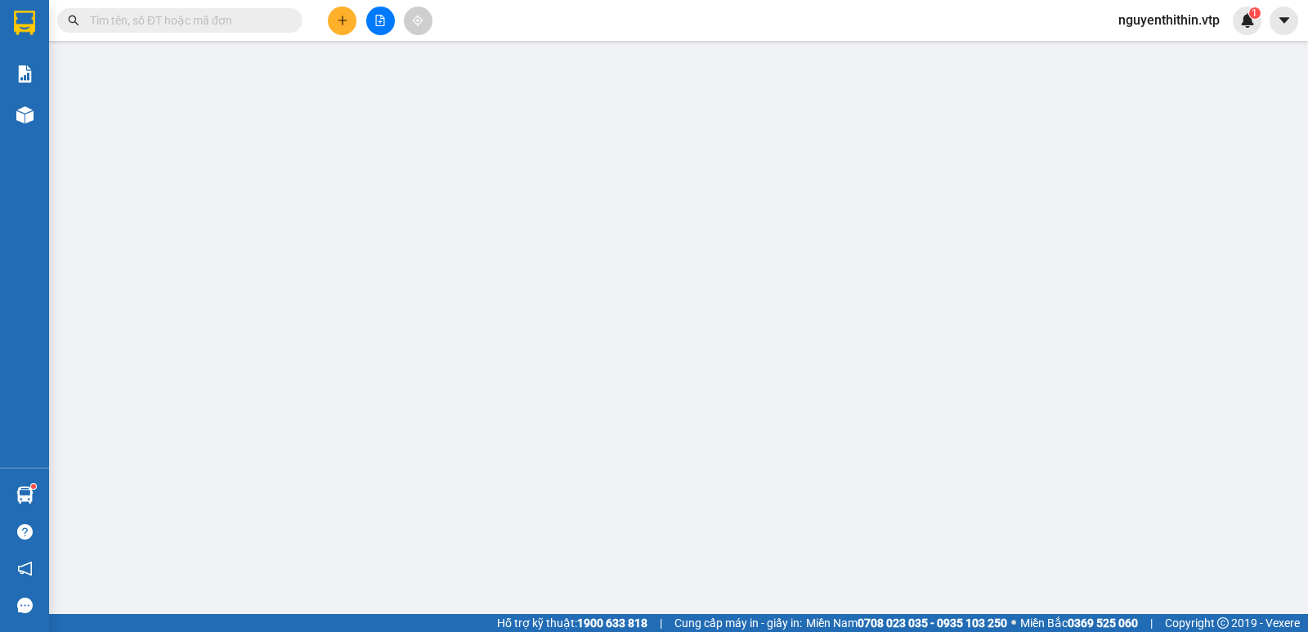
type input "0936214103"
type input "phi"
type input "0924871111"
type input "THẮNG/KNM"
type input "0"
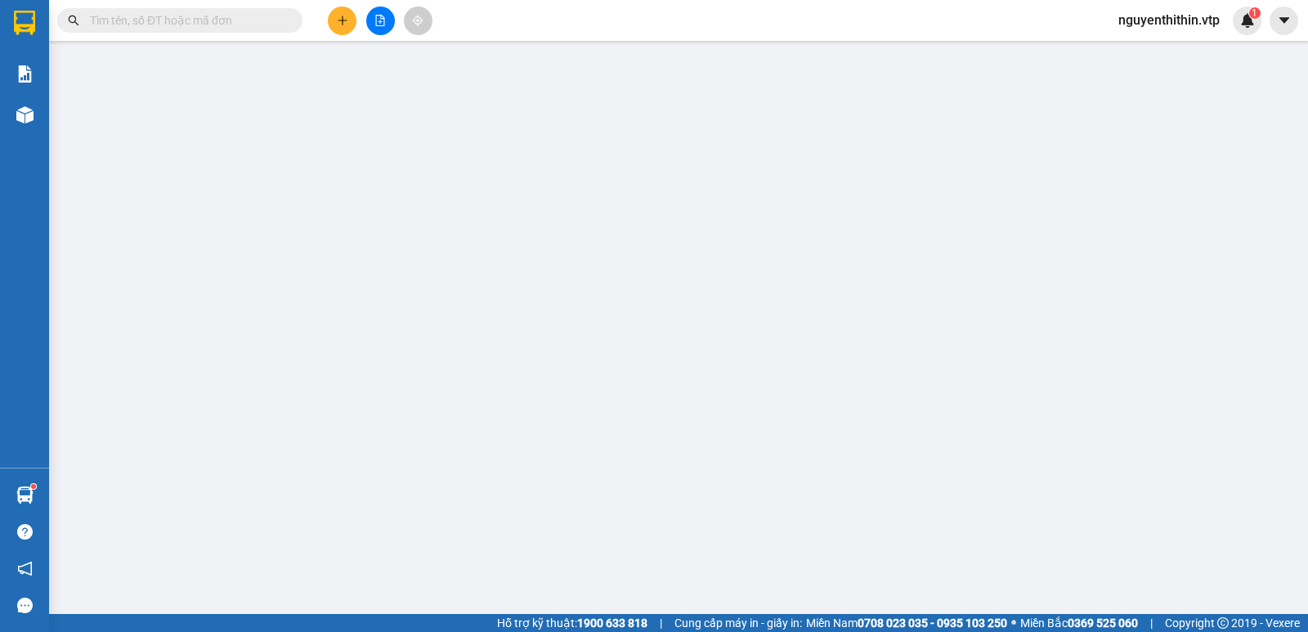
type input "40.000"
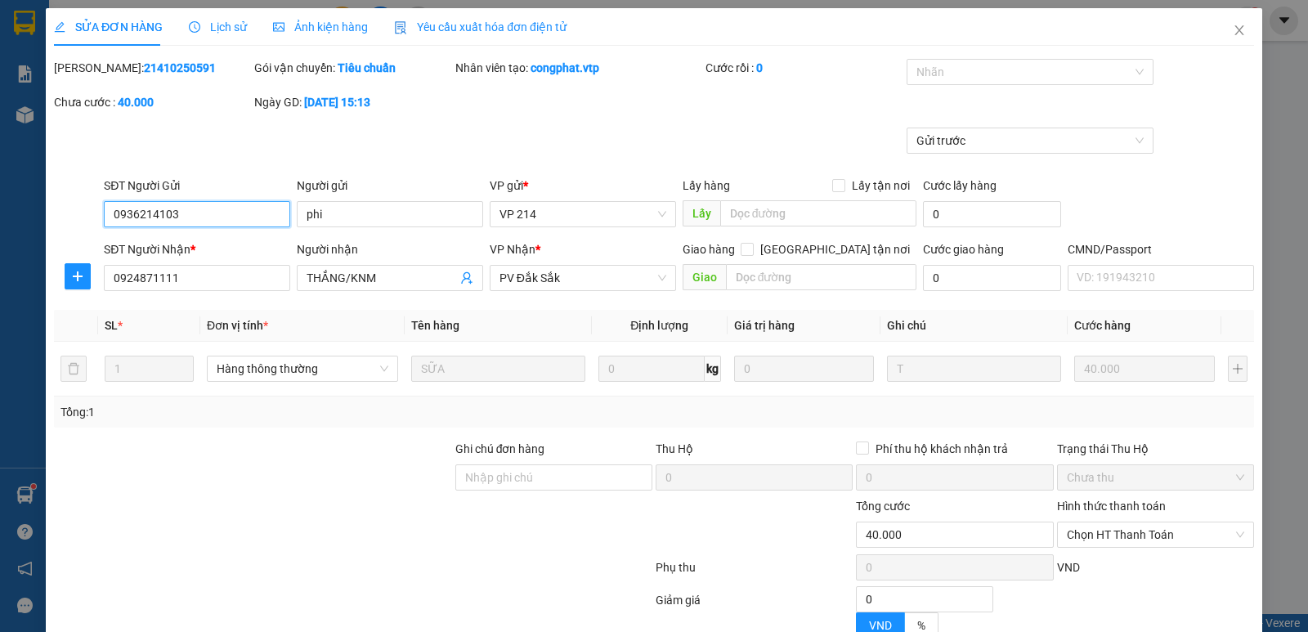
type input "2.000"
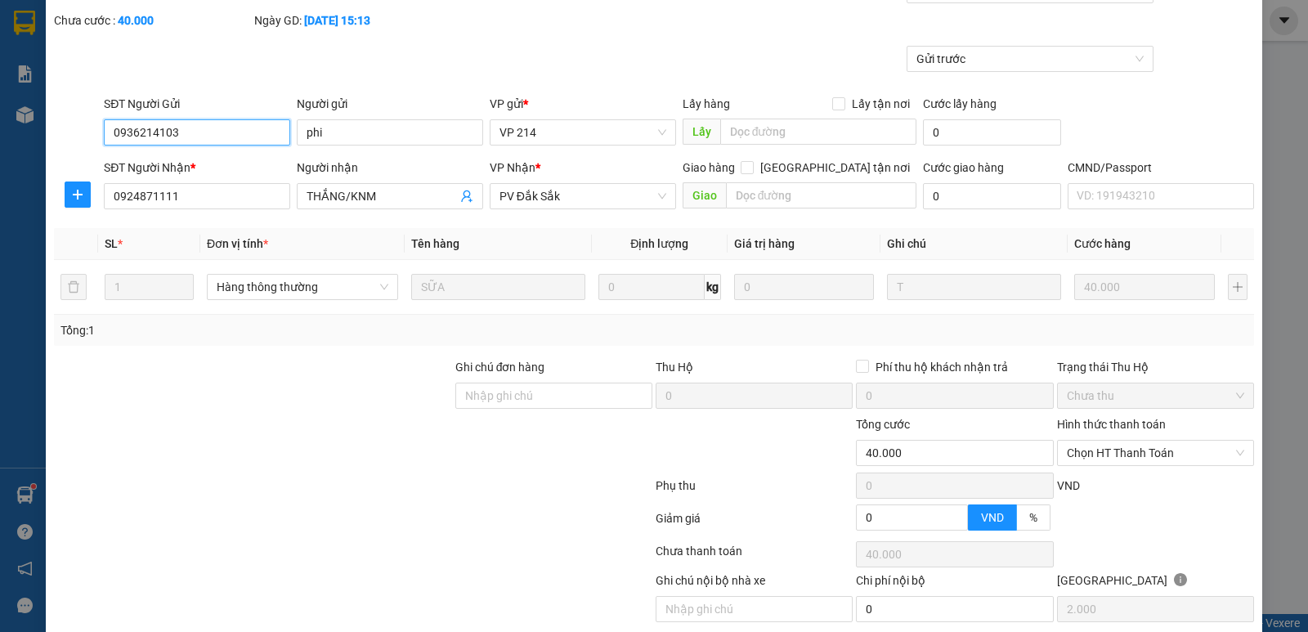
scroll to position [142, 0]
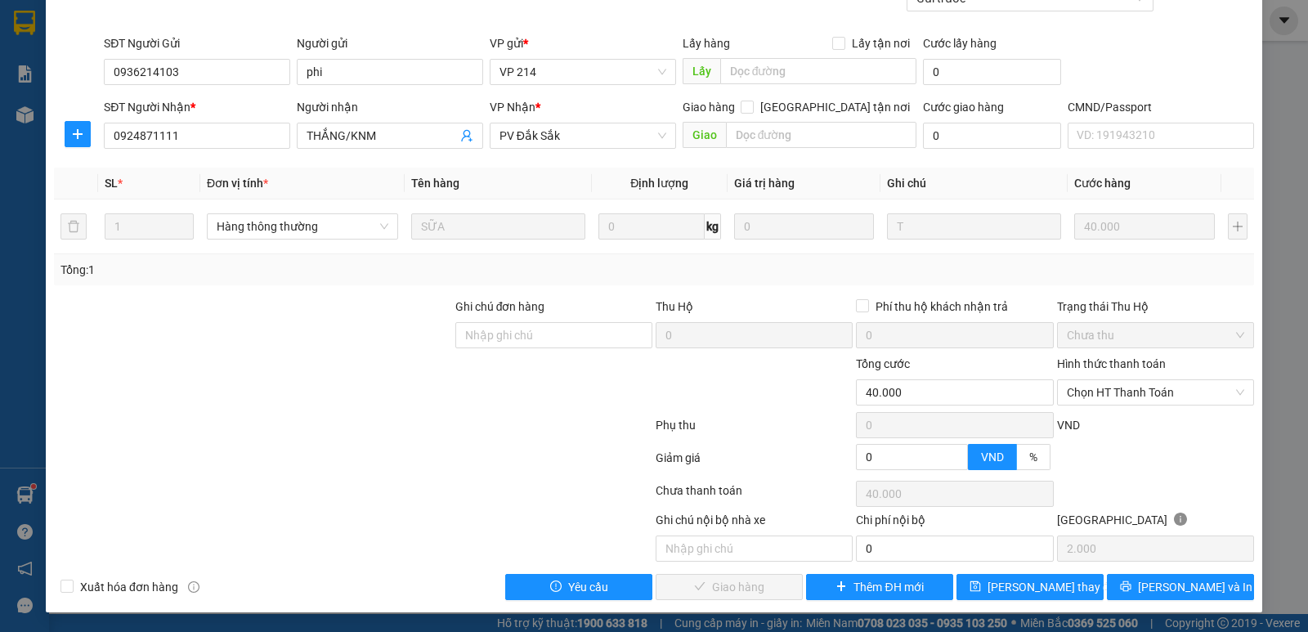
click at [1106, 367] on label "Hình thức thanh toán" at bounding box center [1111, 363] width 109 height 13
click at [1106, 380] on input "Hình thức thanh toán" at bounding box center [1150, 392] width 166 height 25
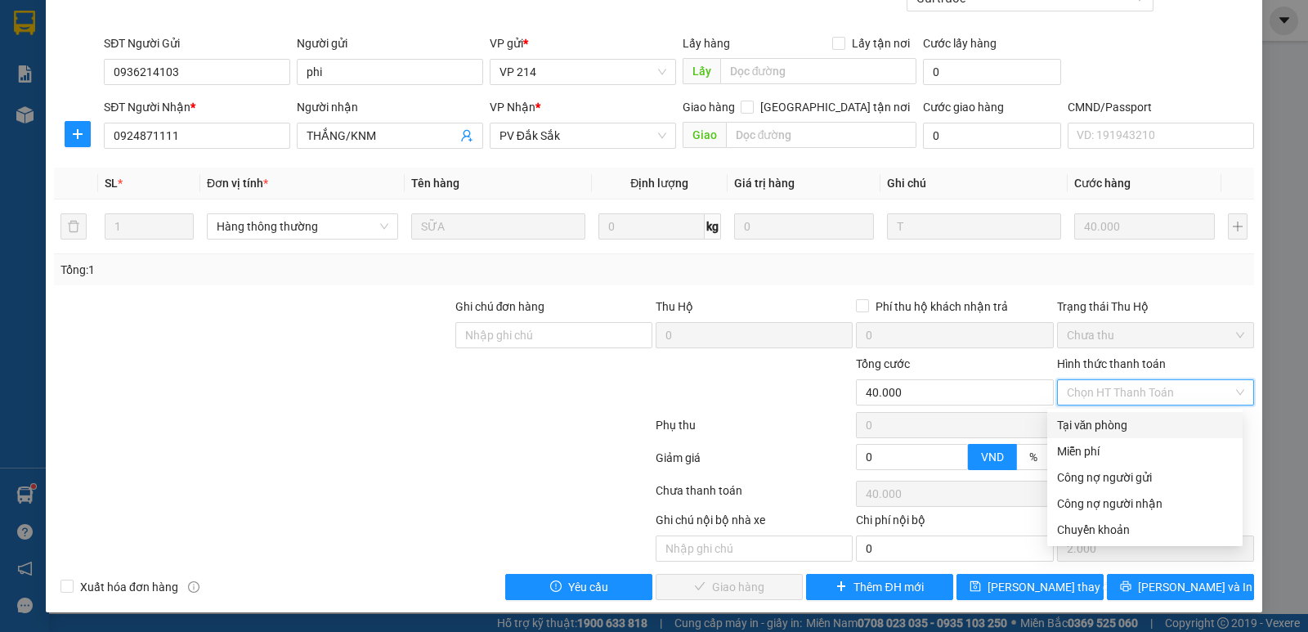
click at [1106, 428] on div "Tại văn phòng" at bounding box center [1145, 425] width 176 height 18
click at [1106, 428] on div "VND" at bounding box center [1156, 430] width 200 height 29
type input "0"
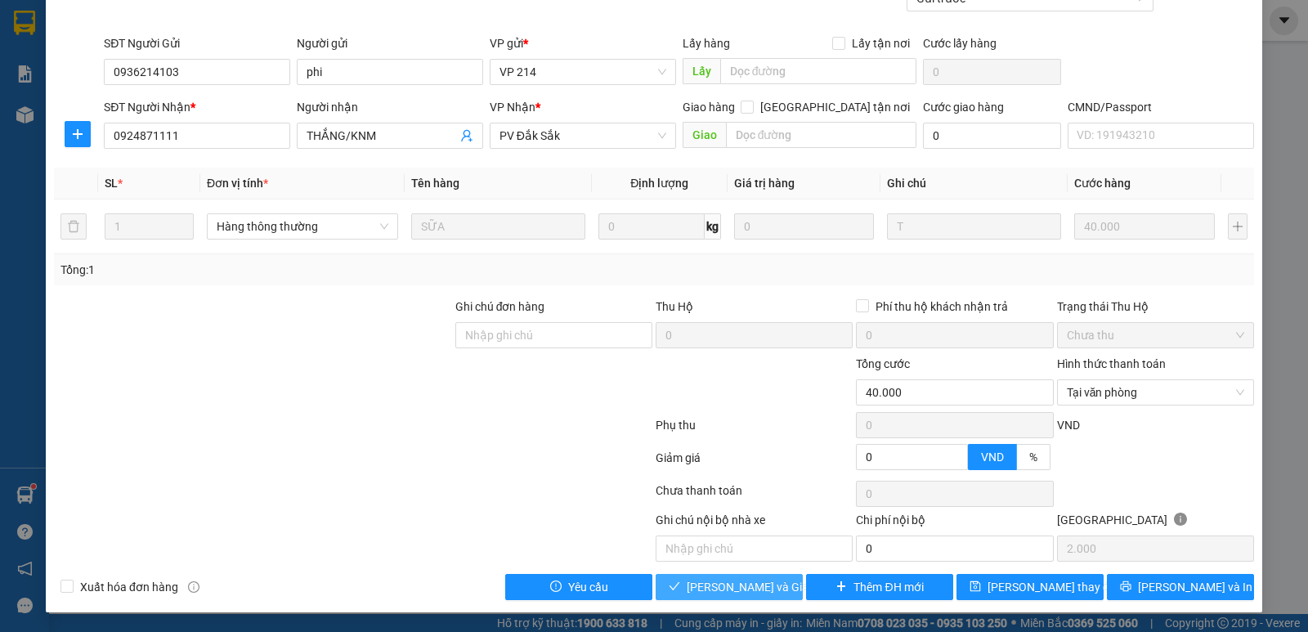
click at [722, 591] on span "[PERSON_NAME] và Giao hàng" at bounding box center [765, 587] width 157 height 18
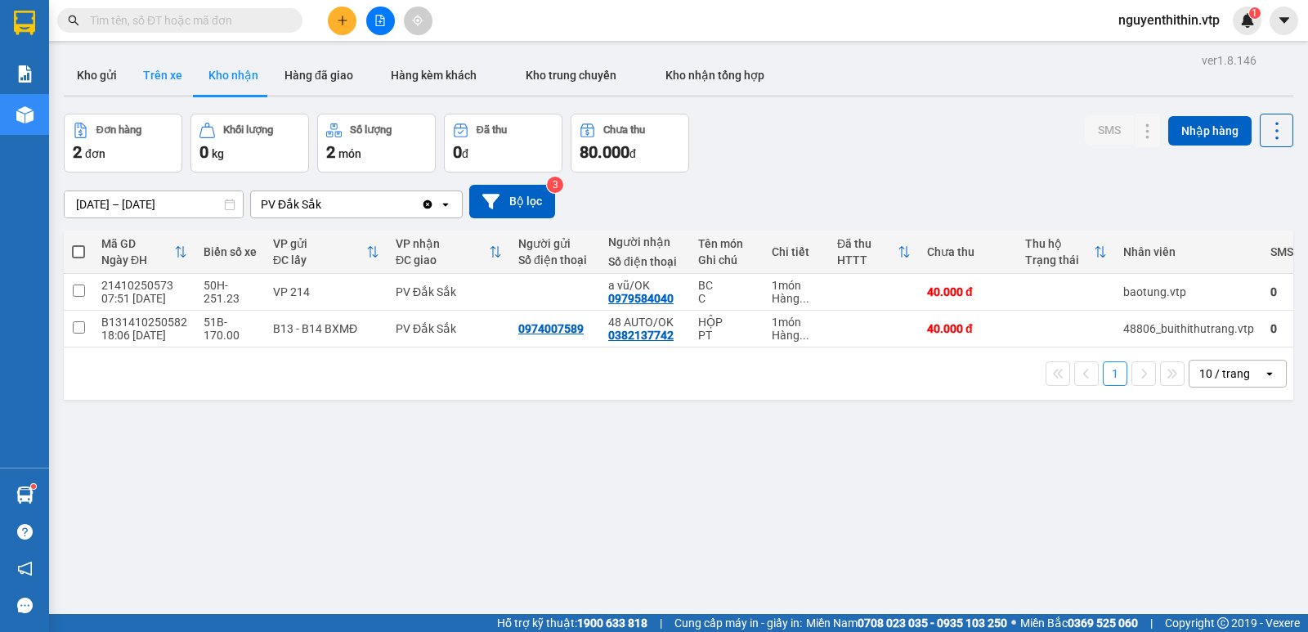
click at [171, 85] on button "Trên xe" at bounding box center [162, 75] width 65 height 39
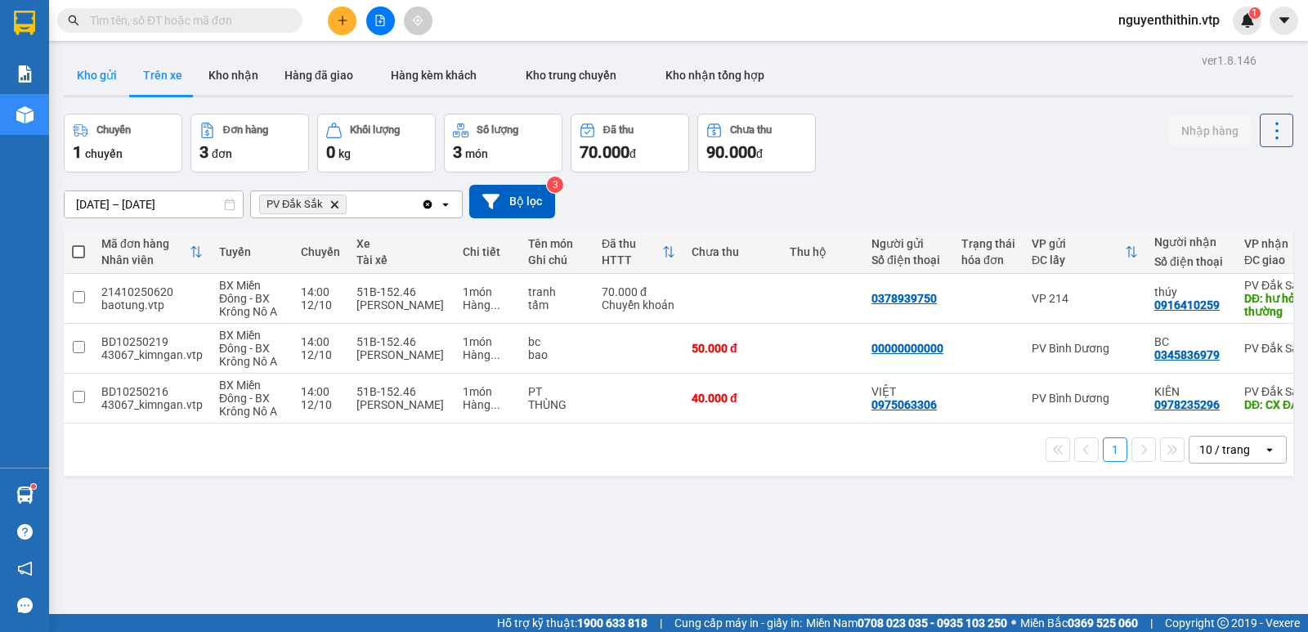
click at [98, 77] on button "Kho gửi" at bounding box center [97, 75] width 66 height 39
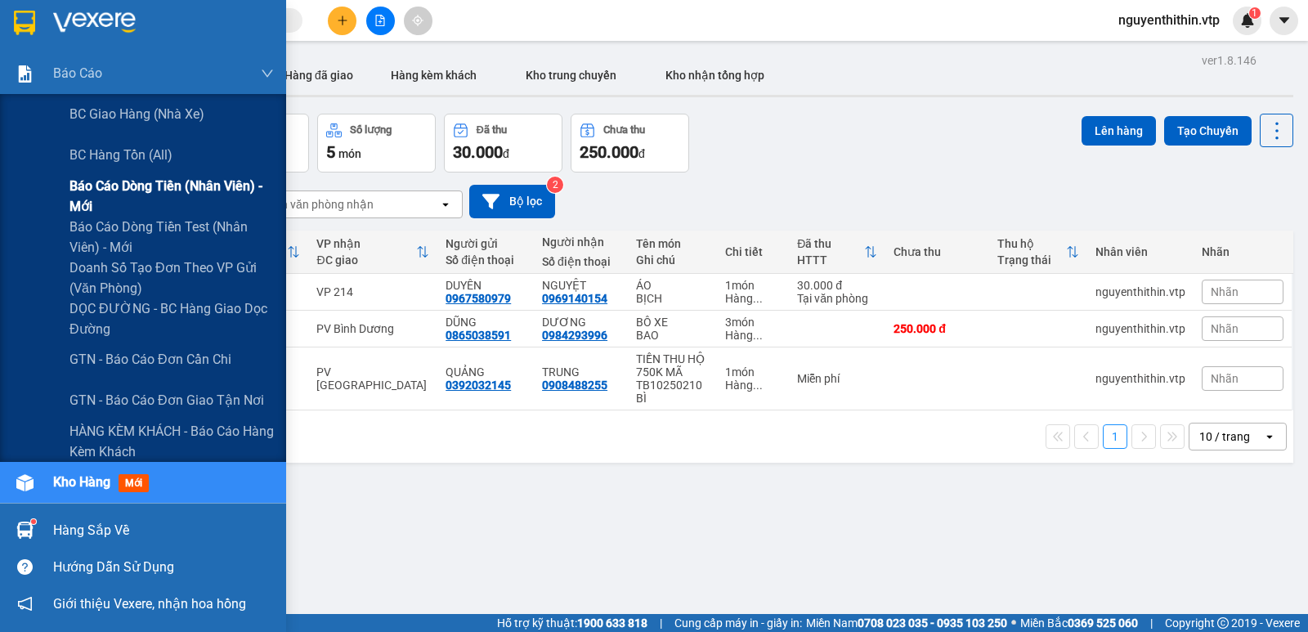
click at [93, 193] on span "Báo cáo dòng tiền (nhân viên) - mới" at bounding box center [171, 196] width 204 height 41
